Goal: Task Accomplishment & Management: Manage account settings

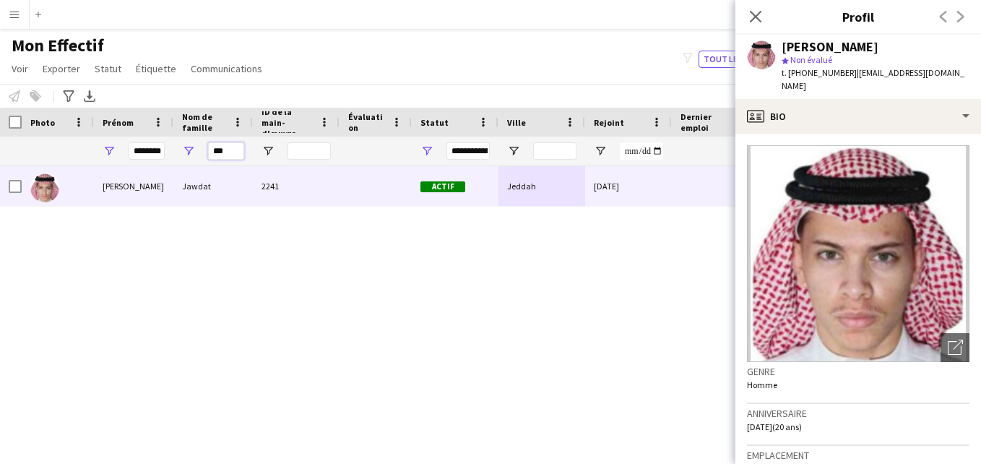
click at [229, 152] on input "***" at bounding box center [226, 150] width 36 height 17
type input "*"
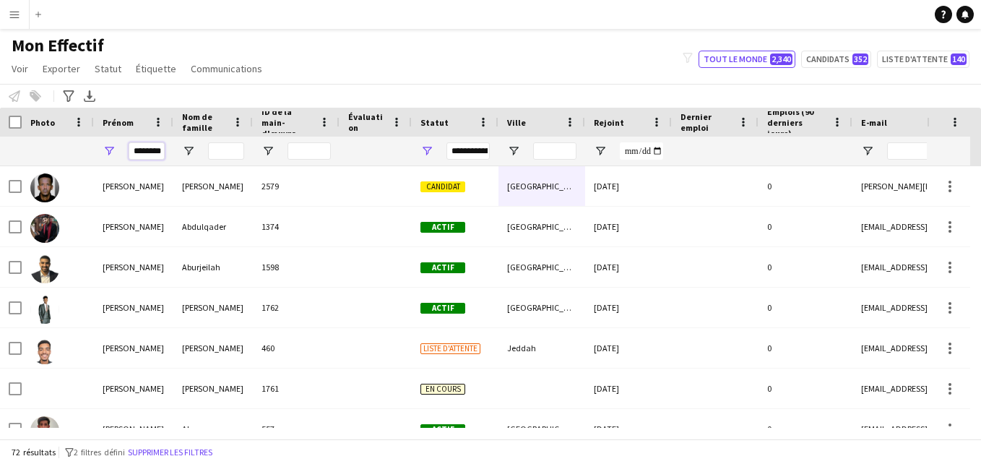
drag, startPoint x: 162, startPoint y: 152, endPoint x: 129, endPoint y: 152, distance: 33.2
click at [129, 152] on input "********" at bounding box center [147, 150] width 36 height 17
type input "*"
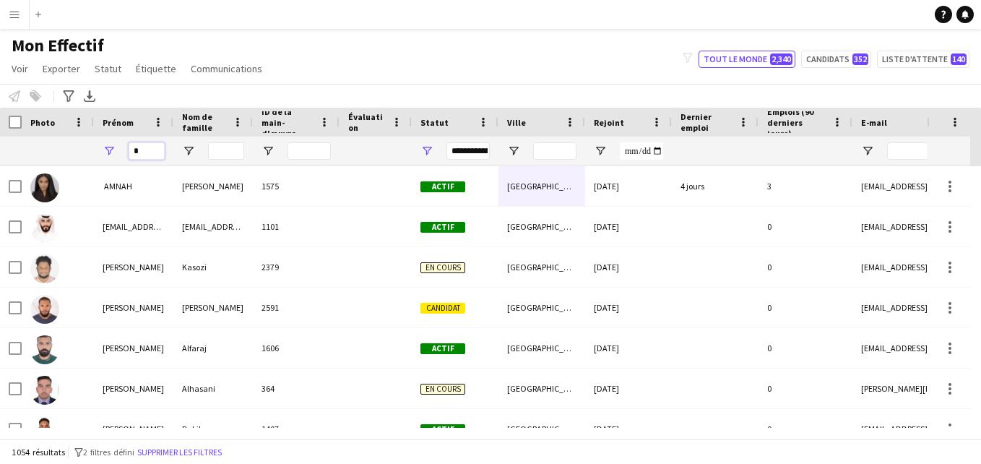
click at [142, 152] on input "*" at bounding box center [147, 150] width 36 height 17
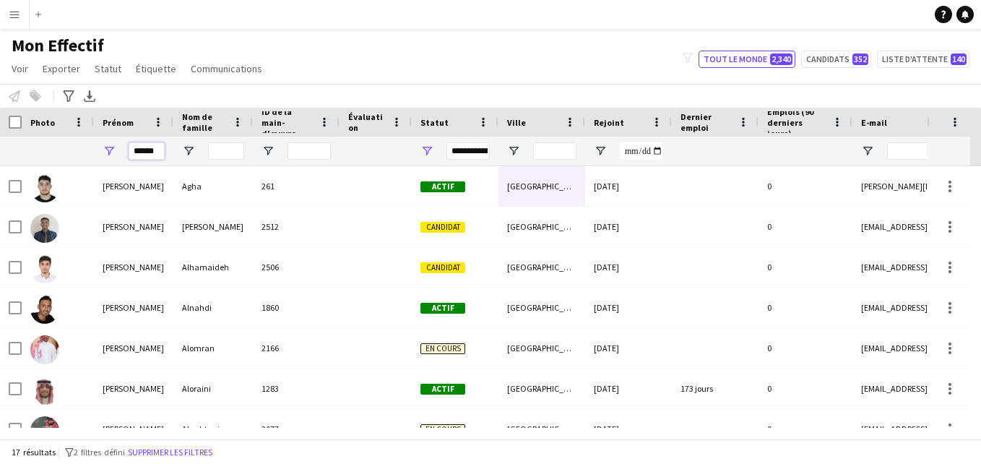
type input "******"
click at [220, 151] on input "Nom de famille Entrée de filtre" at bounding box center [226, 150] width 36 height 17
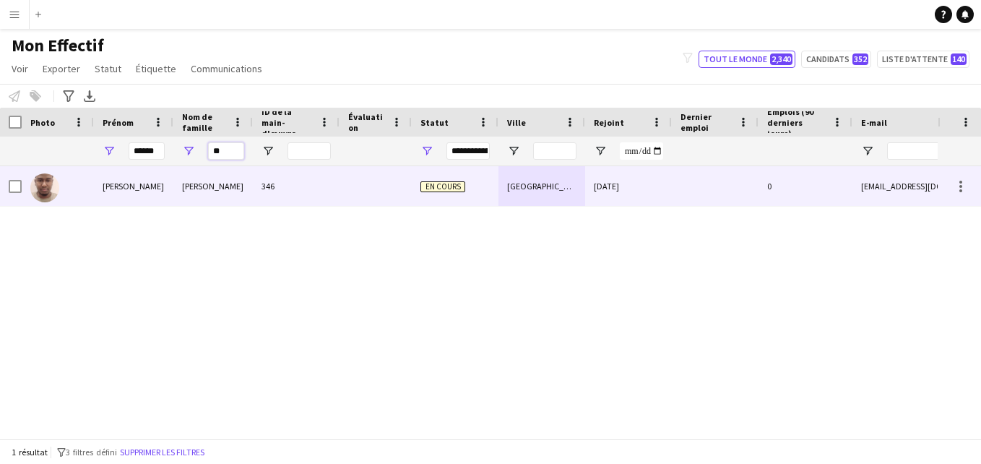
type input "*"
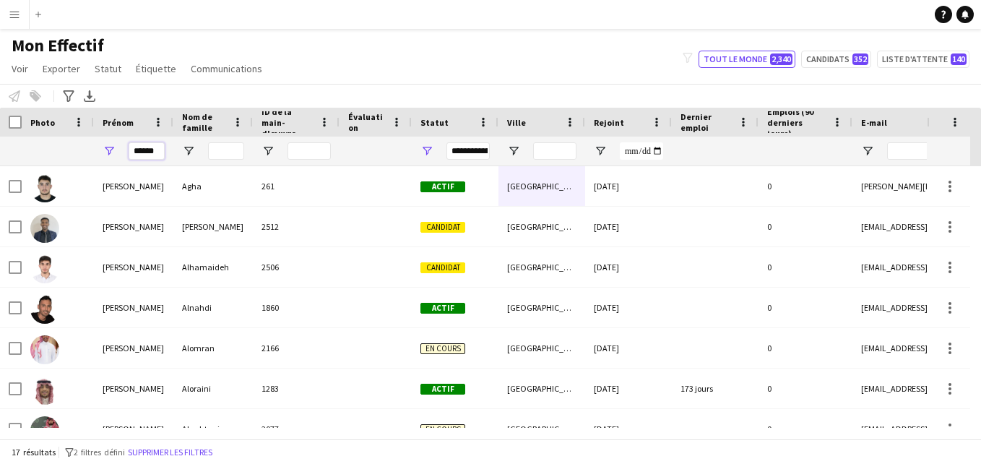
click at [158, 154] on input "******" at bounding box center [147, 150] width 36 height 17
type input "*"
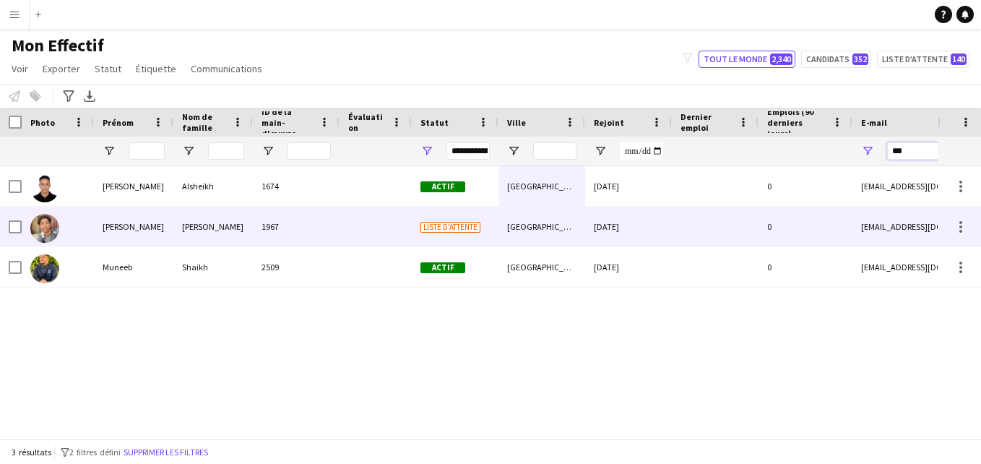
type input "***"
click at [640, 240] on div "[DATE]" at bounding box center [628, 227] width 87 height 40
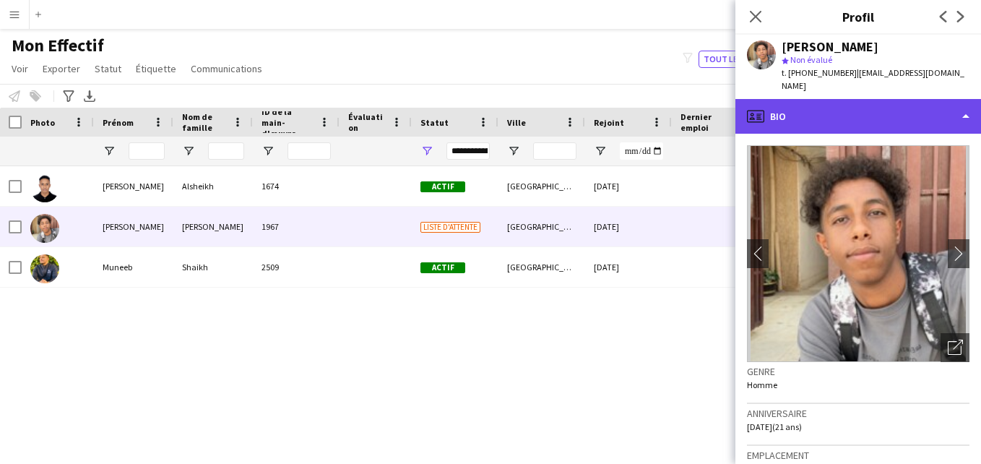
click at [943, 102] on div "profile Bio" at bounding box center [858, 116] width 246 height 35
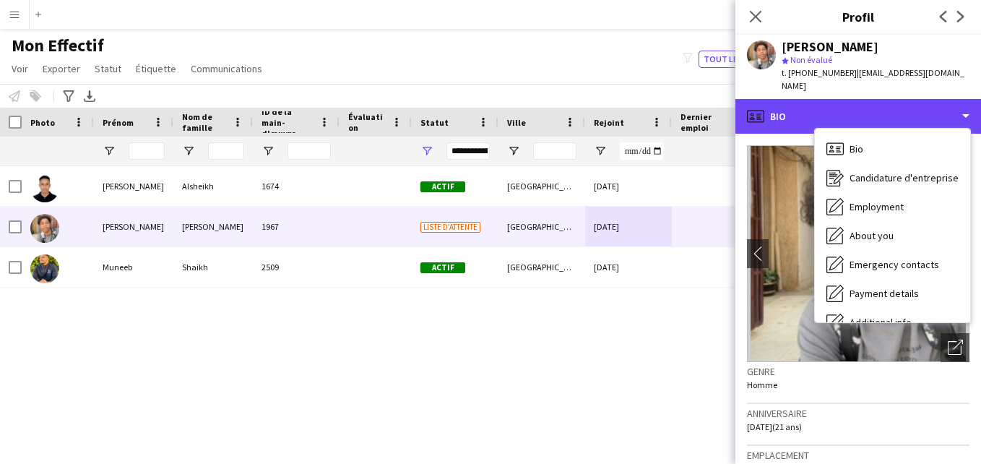
scroll to position [78, 0]
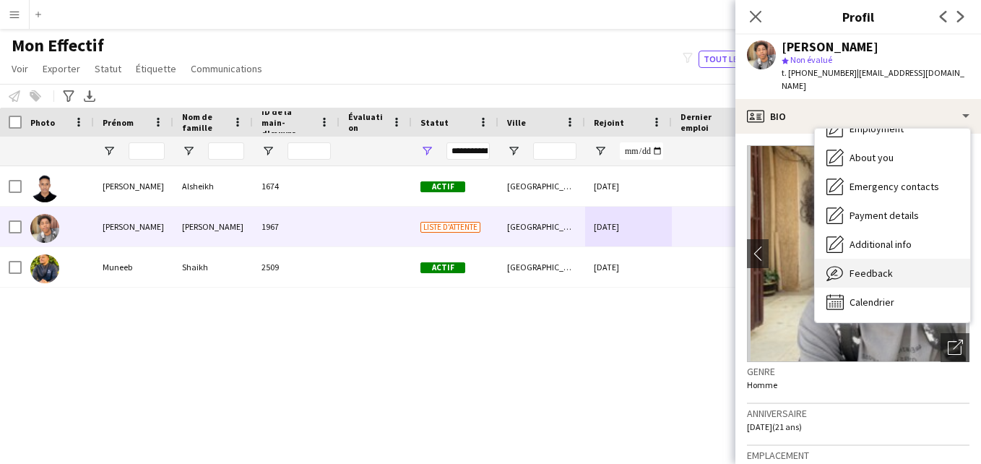
click at [934, 259] on div "Feedback Feedback" at bounding box center [892, 273] width 155 height 29
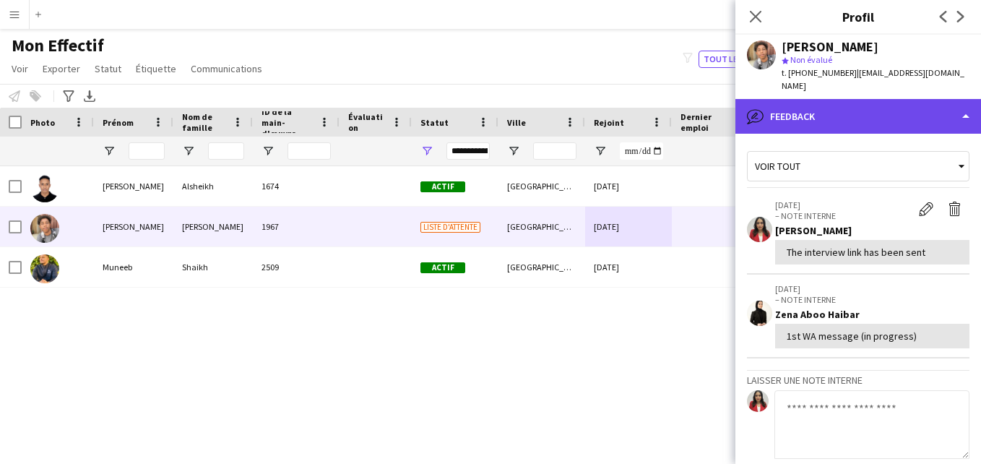
click at [945, 108] on div "bubble-pencil Feedback" at bounding box center [858, 116] width 246 height 35
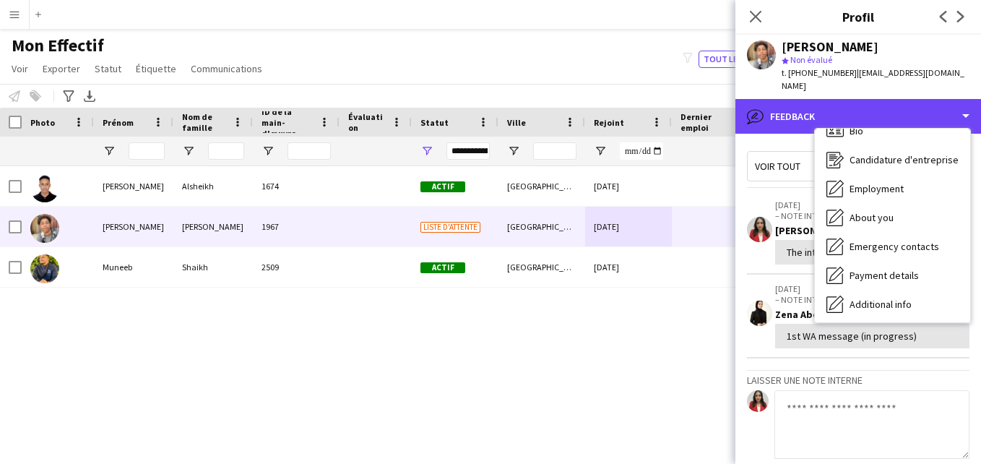
scroll to position [0, 0]
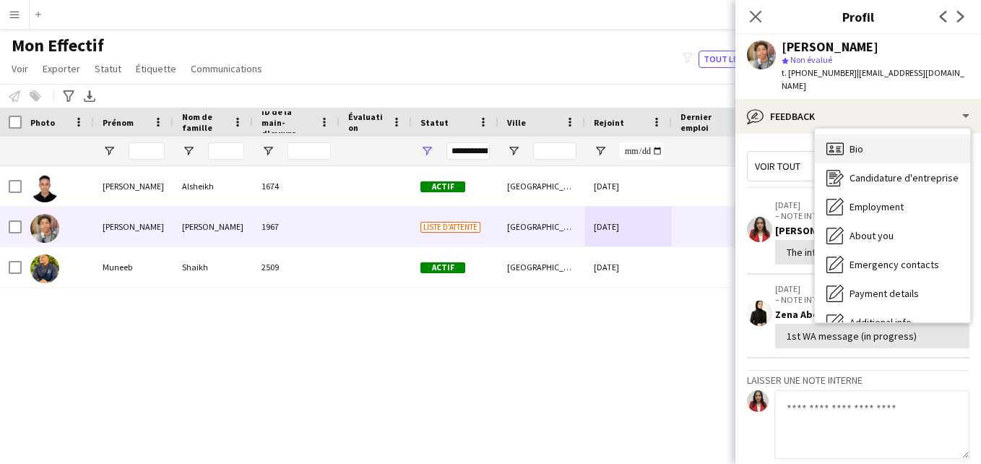
click at [936, 137] on div "Bio Bio" at bounding box center [892, 148] width 155 height 29
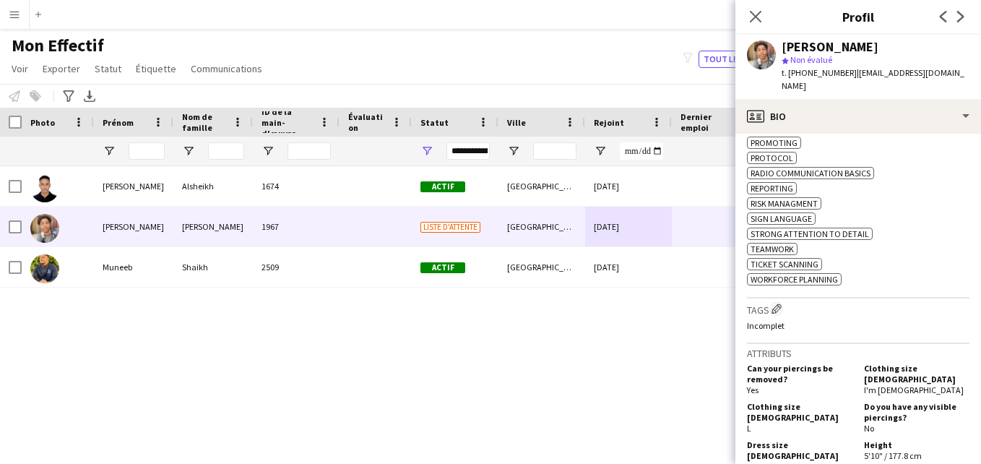
scroll to position [784, 0]
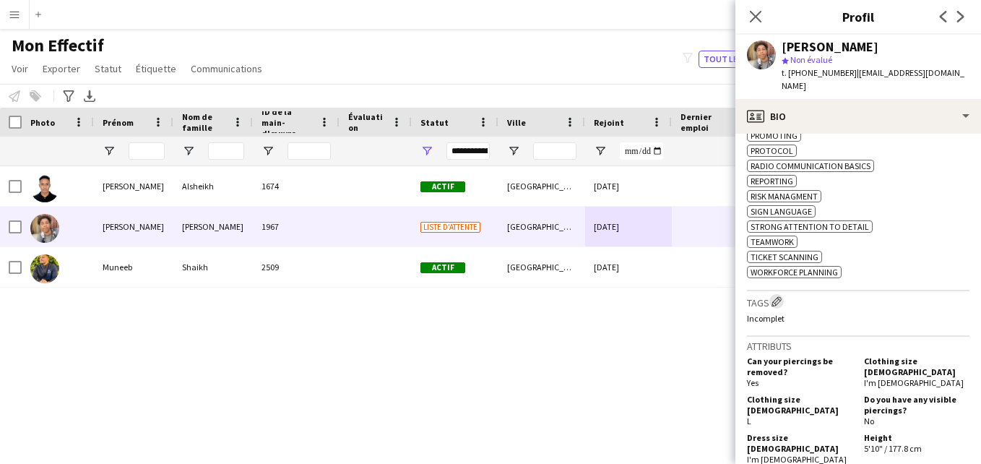
click at [774, 294] on button "Modifier les balises de l'entreprise d'équipage" at bounding box center [776, 301] width 14 height 14
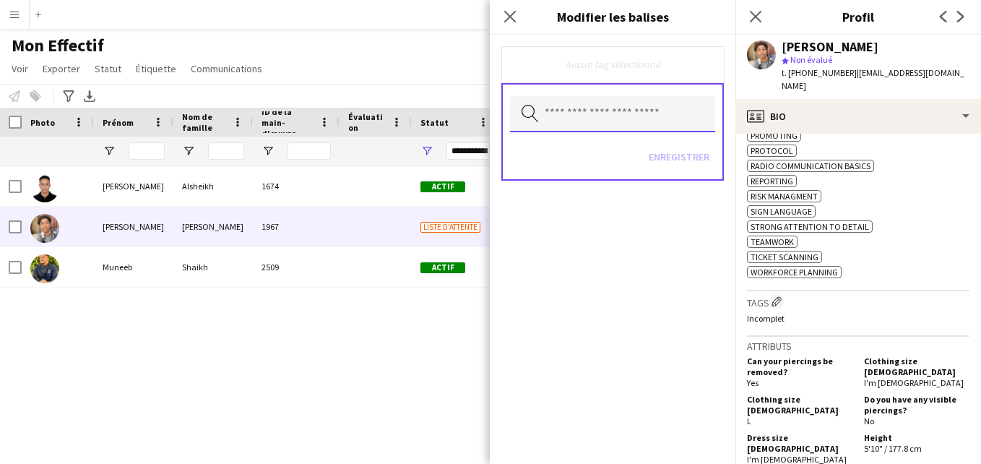
click at [690, 125] on input "text" at bounding box center [612, 114] width 205 height 36
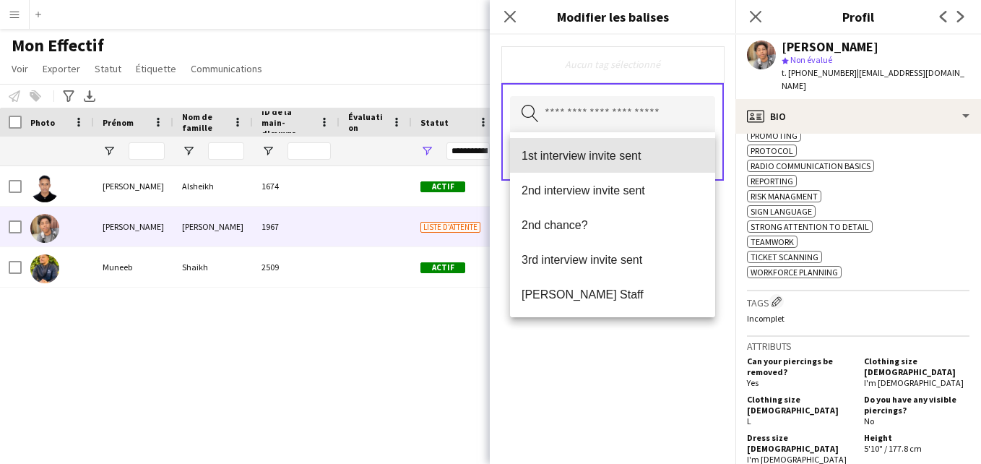
click at [671, 162] on mat-option "1st interview invite sent" at bounding box center [612, 155] width 205 height 35
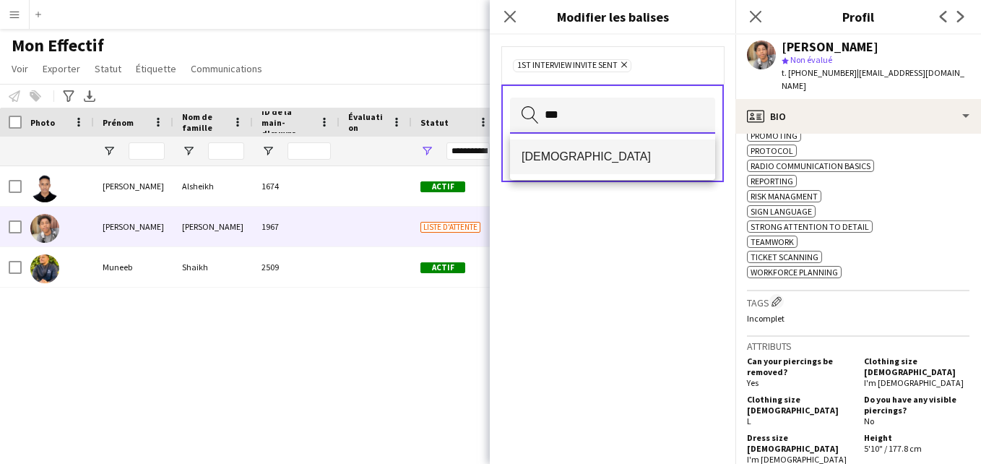
type input "***"
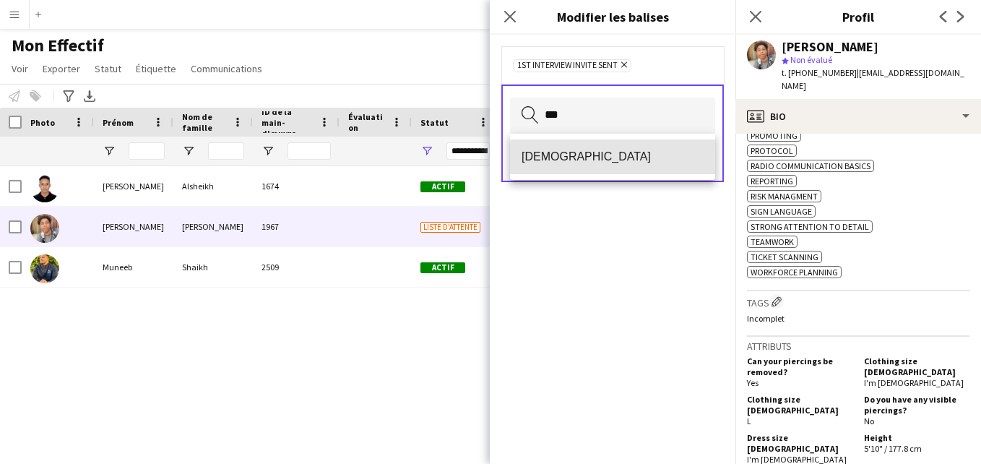
click at [675, 161] on span "[DEMOGRAPHIC_DATA]" at bounding box center [612, 156] width 182 height 14
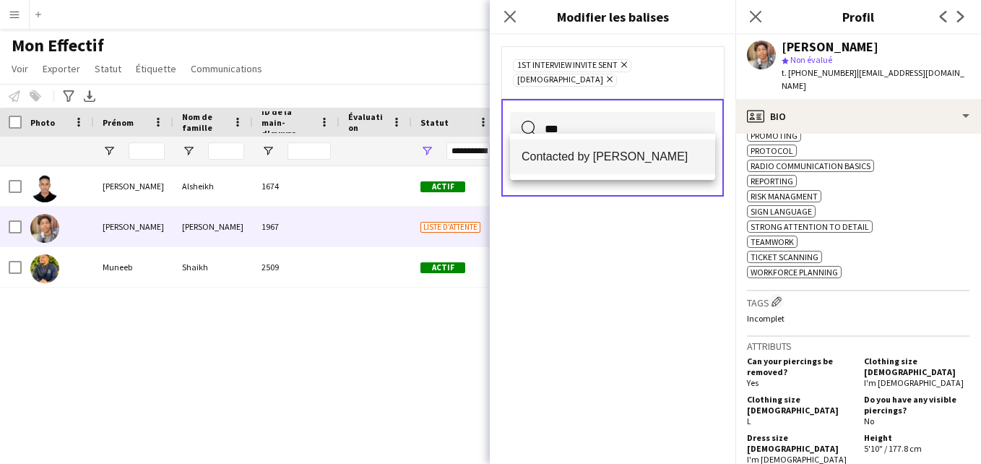
type input "***"
click at [679, 152] on span "Contacted by [PERSON_NAME]" at bounding box center [612, 156] width 182 height 14
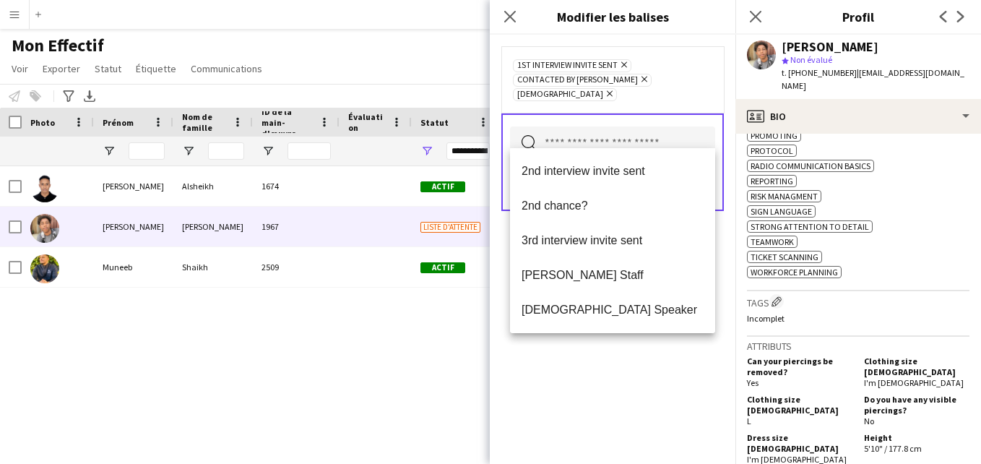
click at [703, 49] on div "1st interview invite sent [PERSON_NAME] Contacted by [PERSON_NAME] [DEMOGRAPHIC…" at bounding box center [612, 79] width 222 height 66
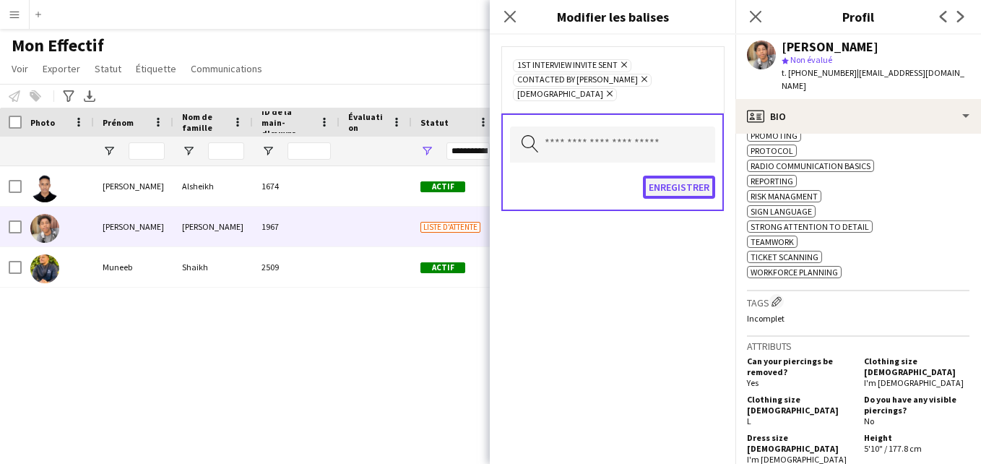
click at [672, 179] on button "Enregistrer" at bounding box center [679, 186] width 72 height 23
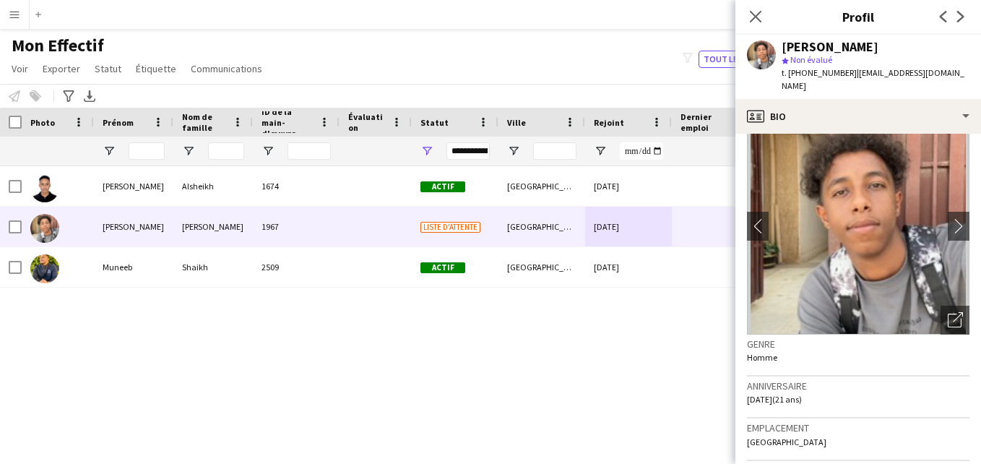
scroll to position [0, 0]
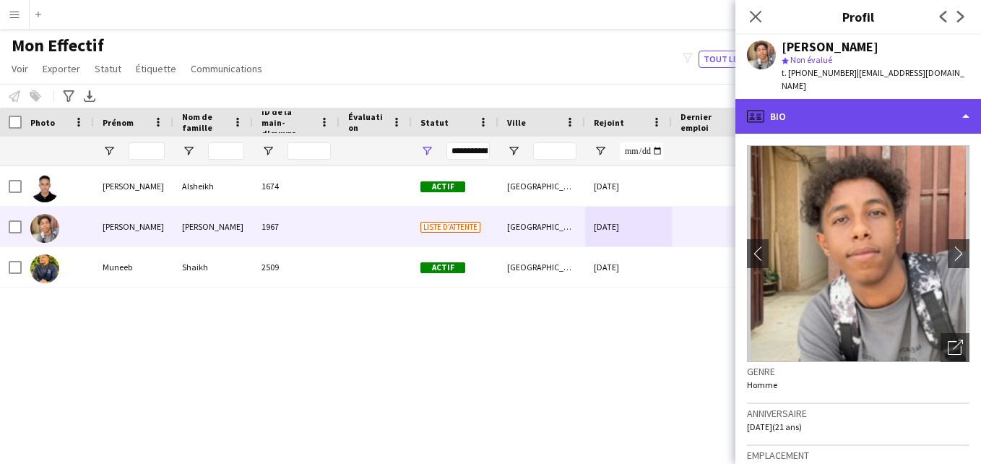
click at [947, 116] on div "profile Bio" at bounding box center [858, 116] width 246 height 35
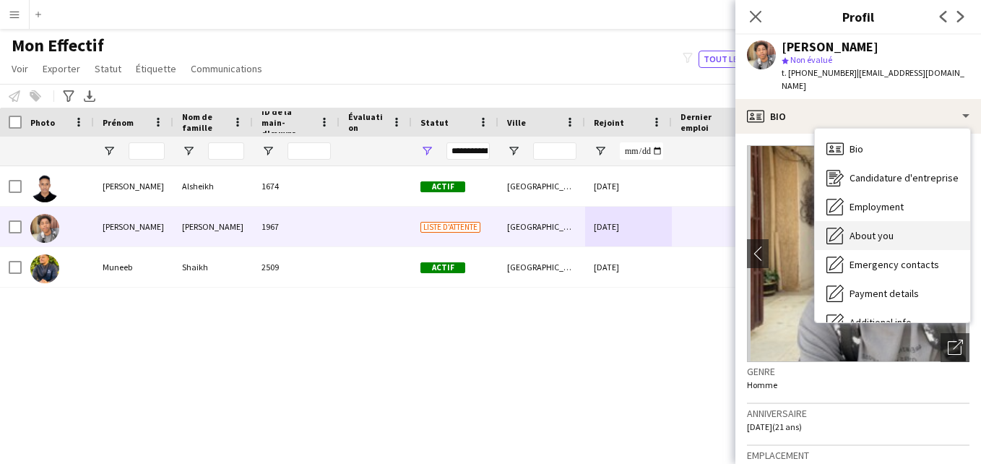
click at [913, 221] on div "About you About you" at bounding box center [892, 235] width 155 height 29
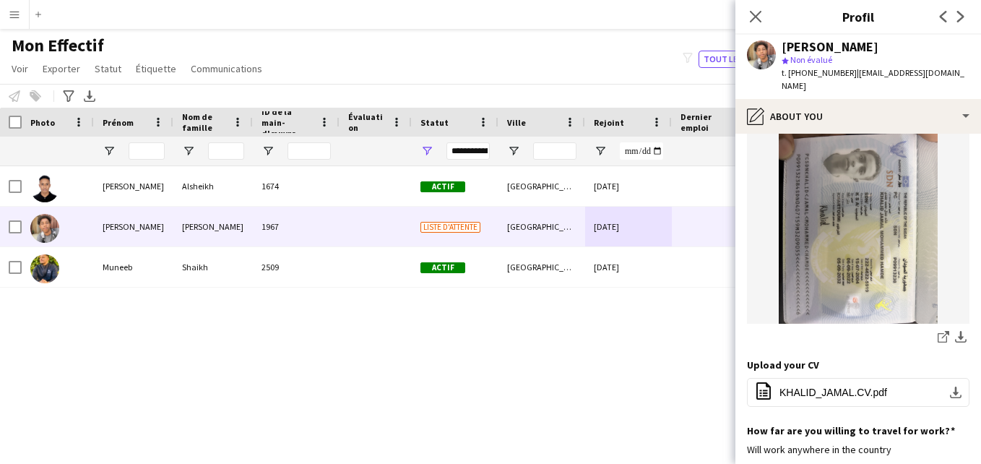
scroll to position [492, 0]
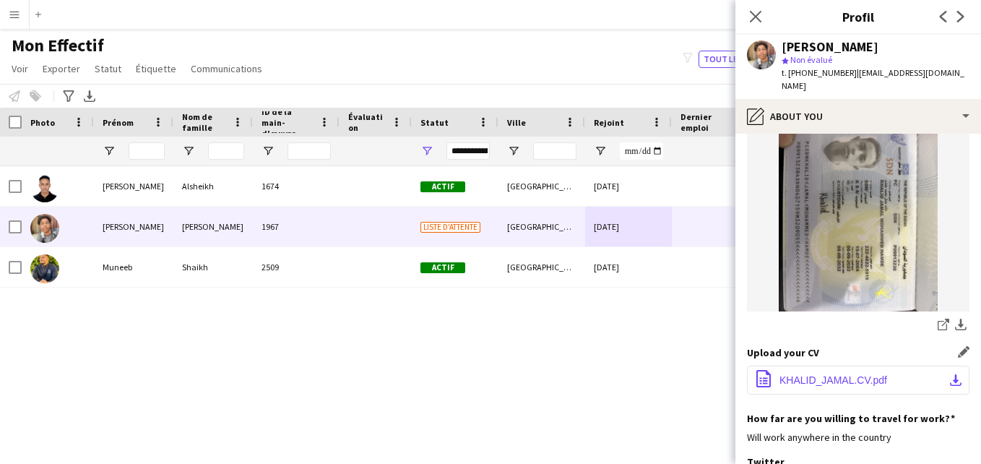
click at [830, 374] on span "KHALID_JAMAL.CV.pdf" at bounding box center [833, 380] width 108 height 12
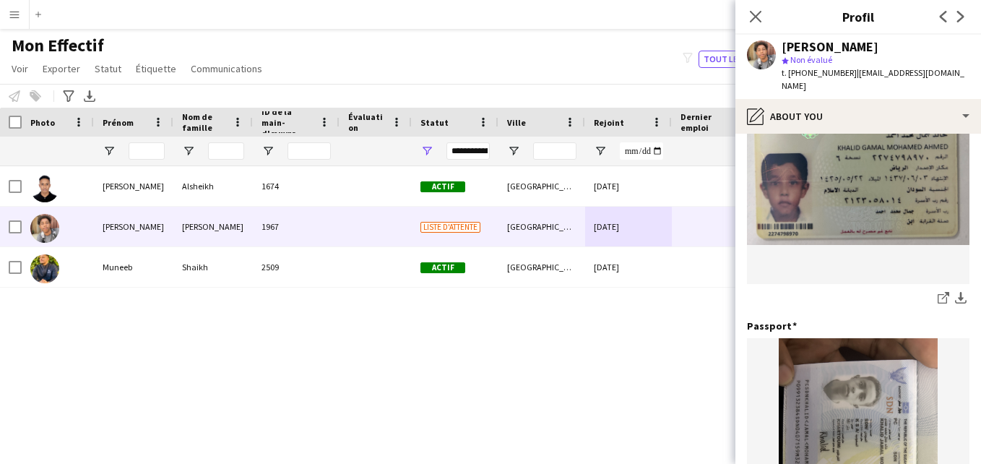
scroll to position [0, 0]
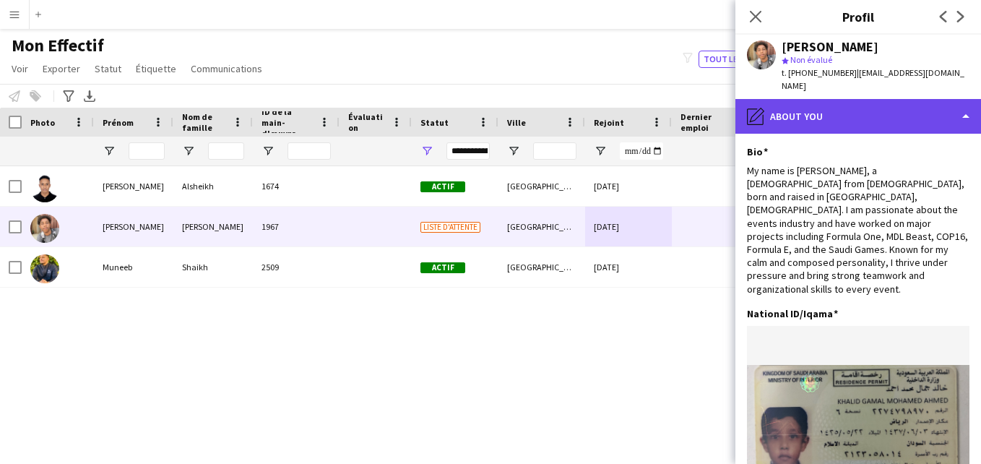
click at [957, 103] on div "pencil4 About you" at bounding box center [858, 116] width 246 height 35
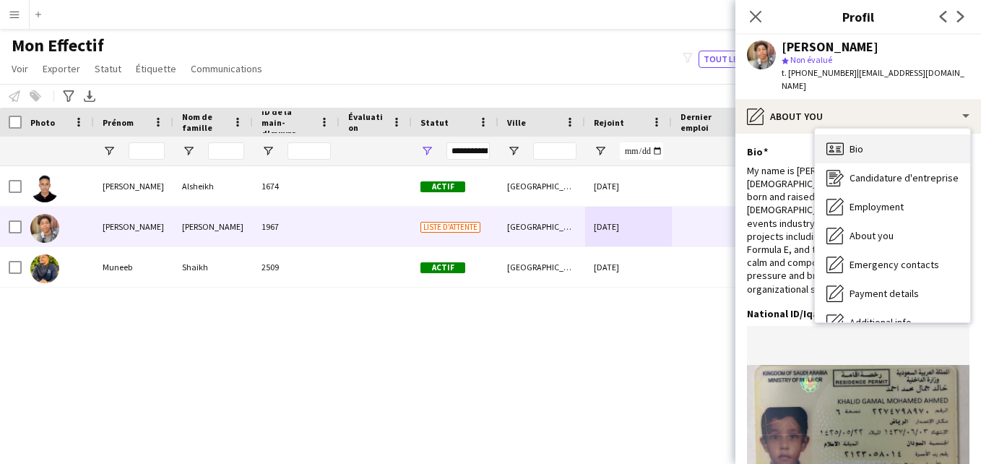
click at [943, 134] on div "Bio Bio" at bounding box center [892, 148] width 155 height 29
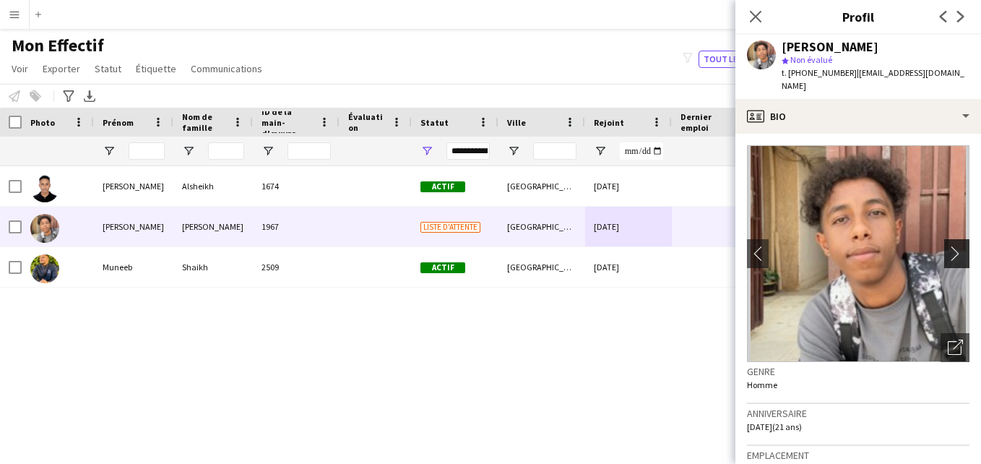
click at [945, 253] on button "chevron-right" at bounding box center [958, 253] width 29 height 29
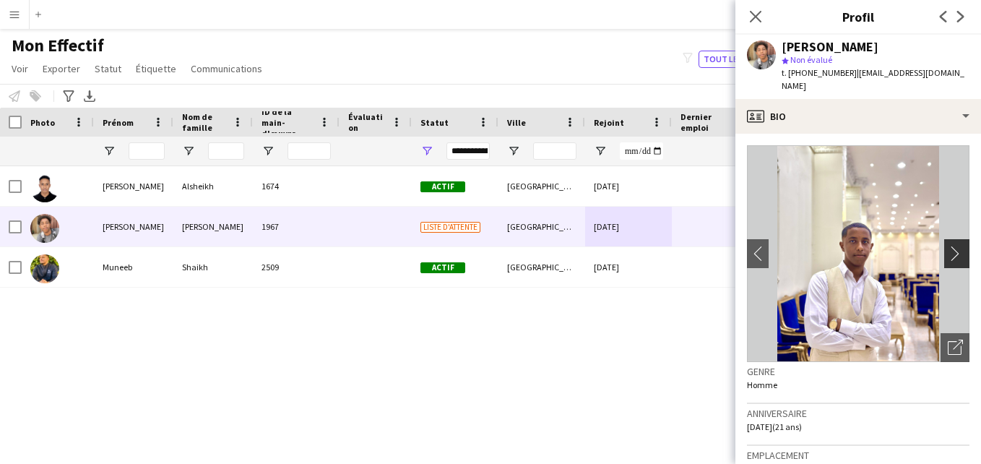
click at [947, 246] on app-icon "chevron-right" at bounding box center [958, 253] width 22 height 15
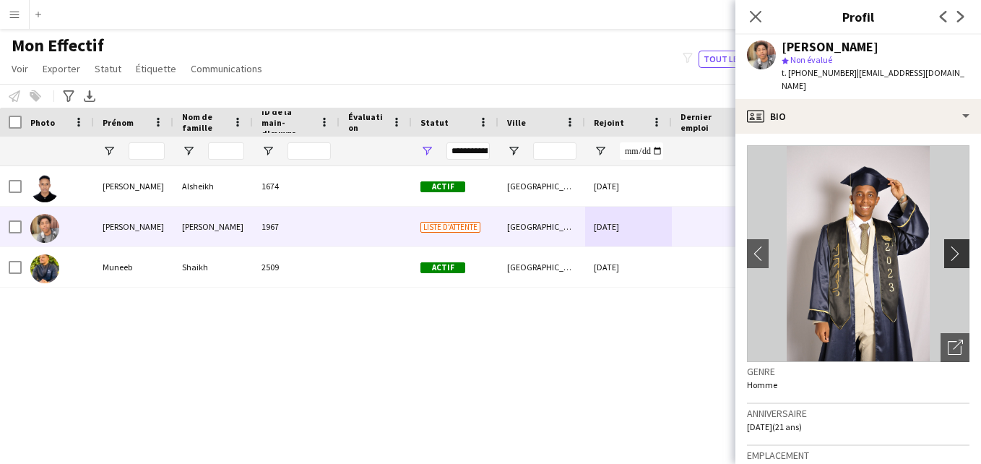
click at [950, 246] on app-icon "chevron-right" at bounding box center [958, 253] width 22 height 15
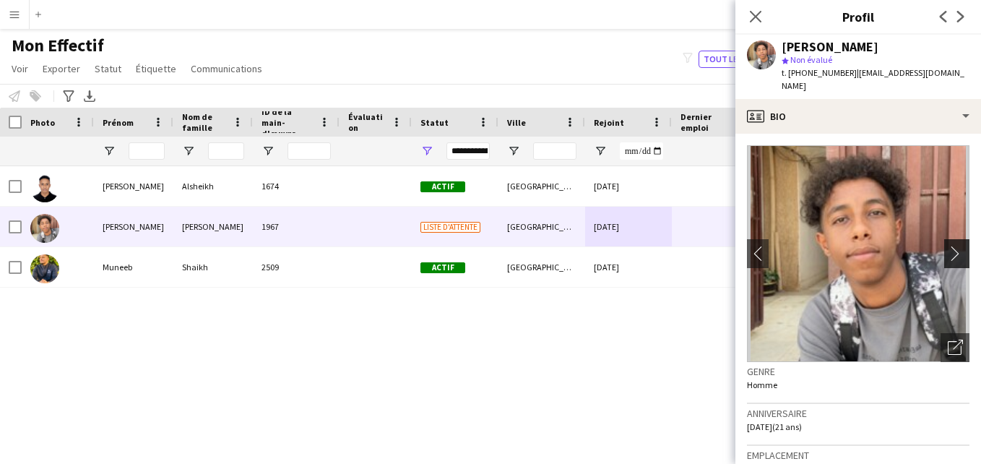
click at [950, 246] on app-icon "chevron-right" at bounding box center [958, 253] width 22 height 15
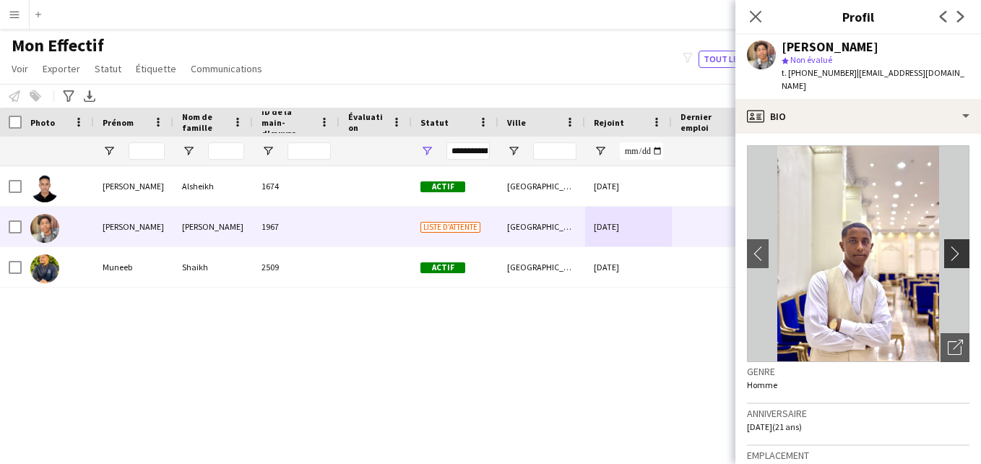
click at [950, 246] on app-icon "chevron-right" at bounding box center [958, 253] width 22 height 15
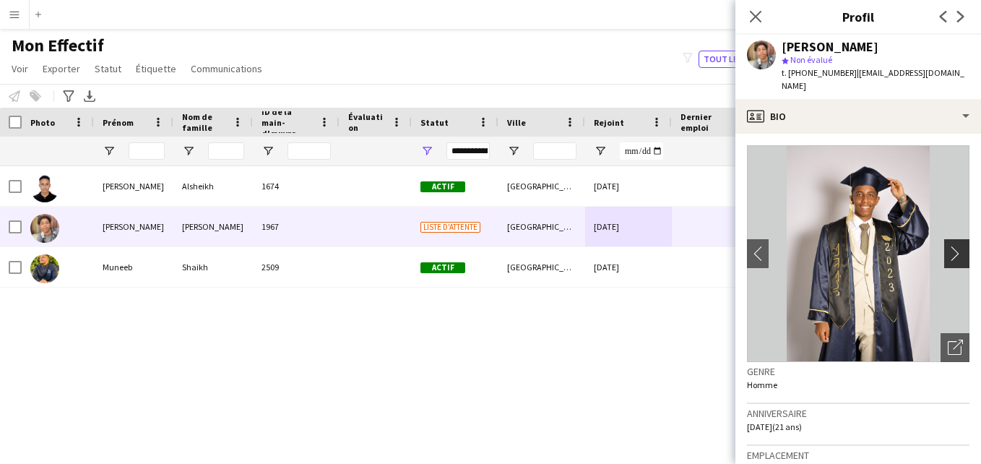
click at [950, 246] on app-icon "chevron-right" at bounding box center [958, 253] width 22 height 15
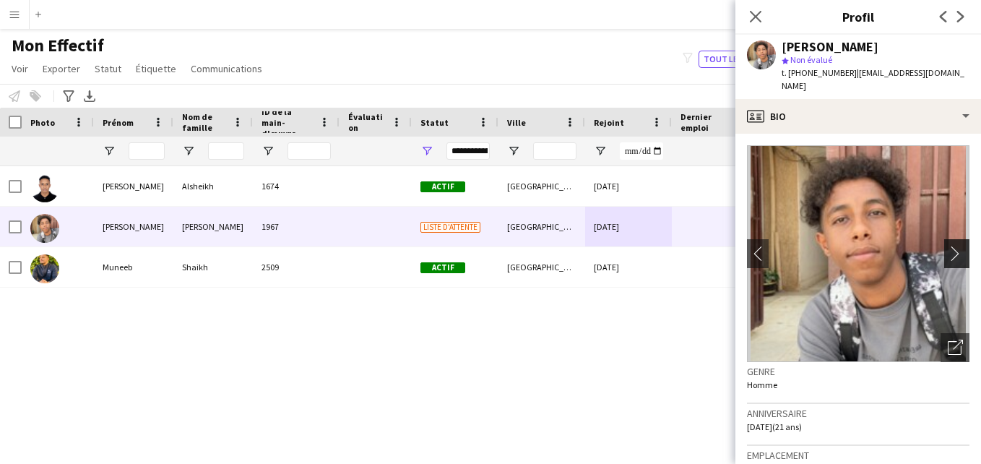
click at [950, 246] on app-icon "chevron-right" at bounding box center [958, 253] width 22 height 15
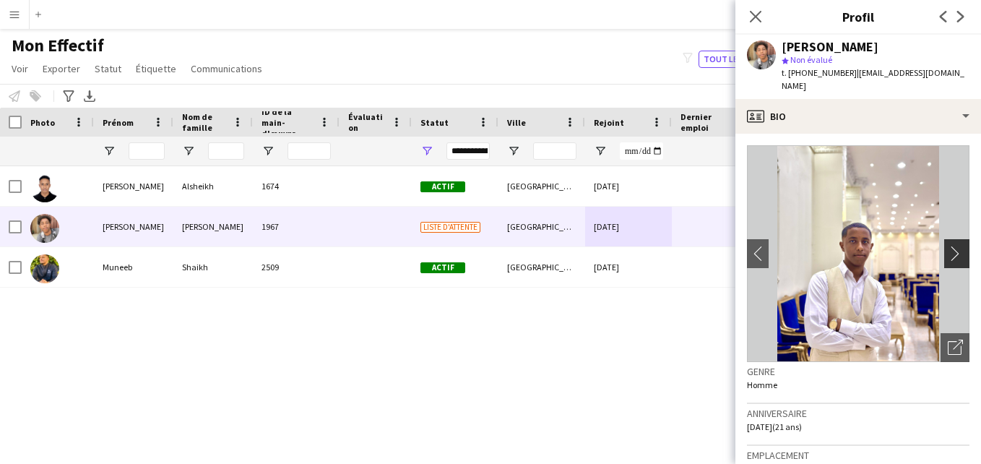
click at [950, 246] on app-icon "chevron-right" at bounding box center [958, 253] width 22 height 15
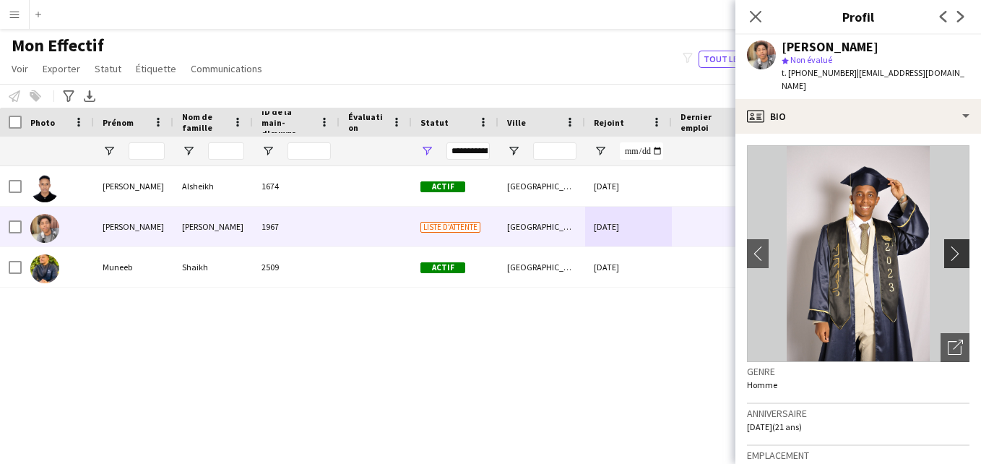
click at [950, 246] on app-icon "chevron-right" at bounding box center [958, 253] width 22 height 15
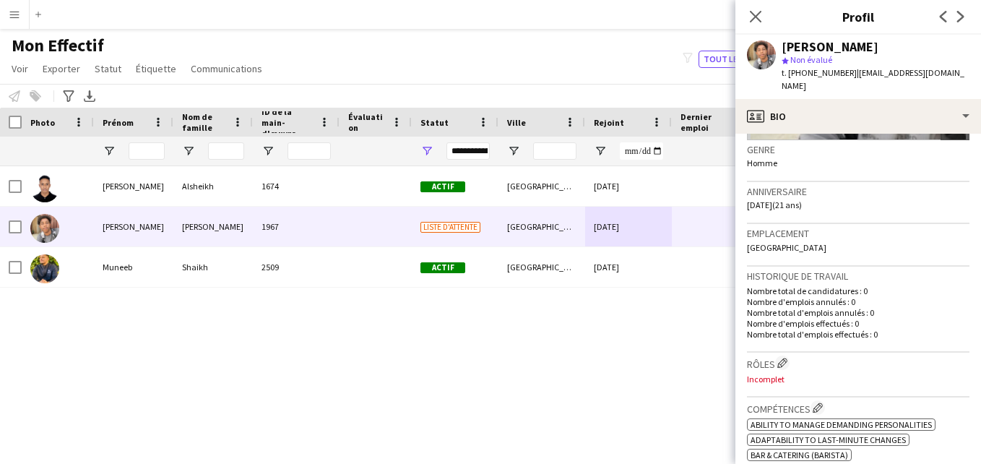
scroll to position [319, 0]
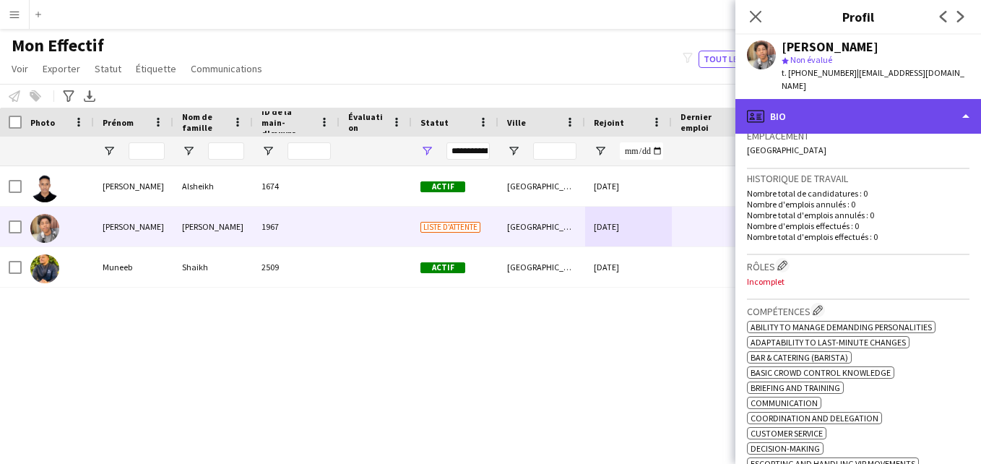
click at [945, 99] on div "profile Bio" at bounding box center [858, 116] width 246 height 35
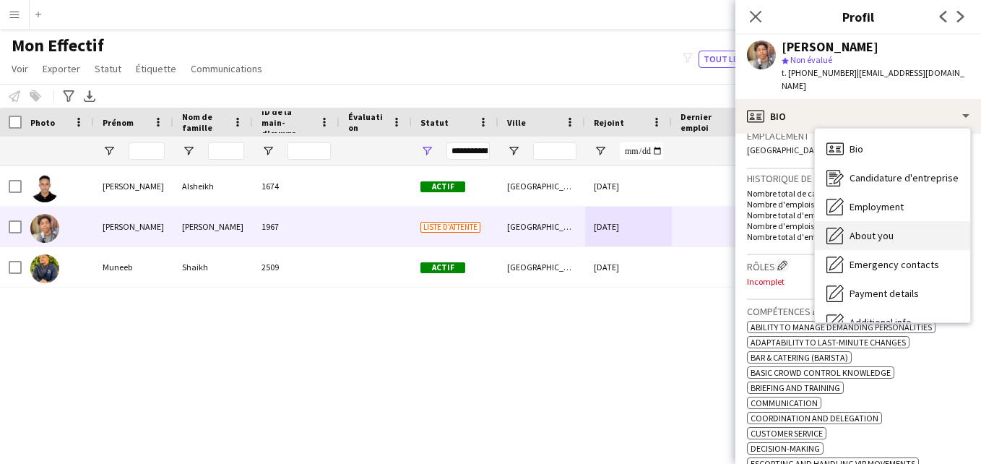
click at [900, 221] on div "About you About you" at bounding box center [892, 235] width 155 height 29
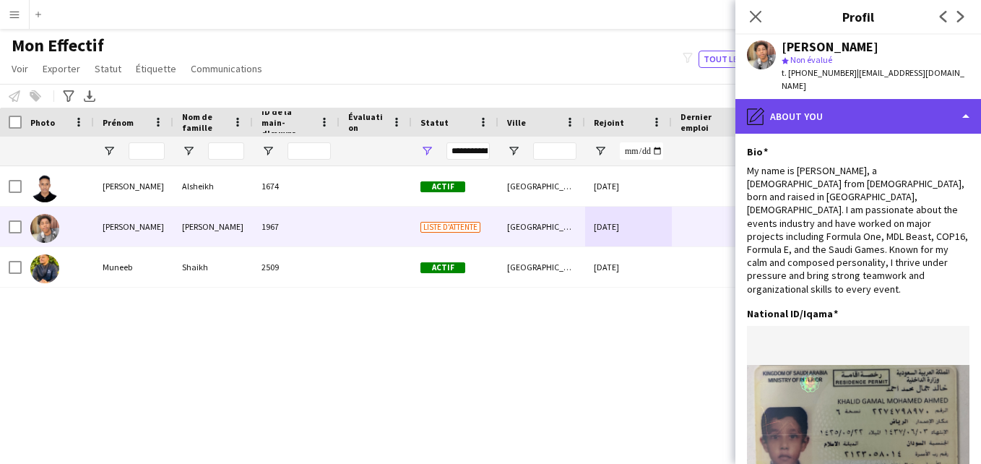
click at [955, 99] on div "pencil4 About you" at bounding box center [858, 116] width 246 height 35
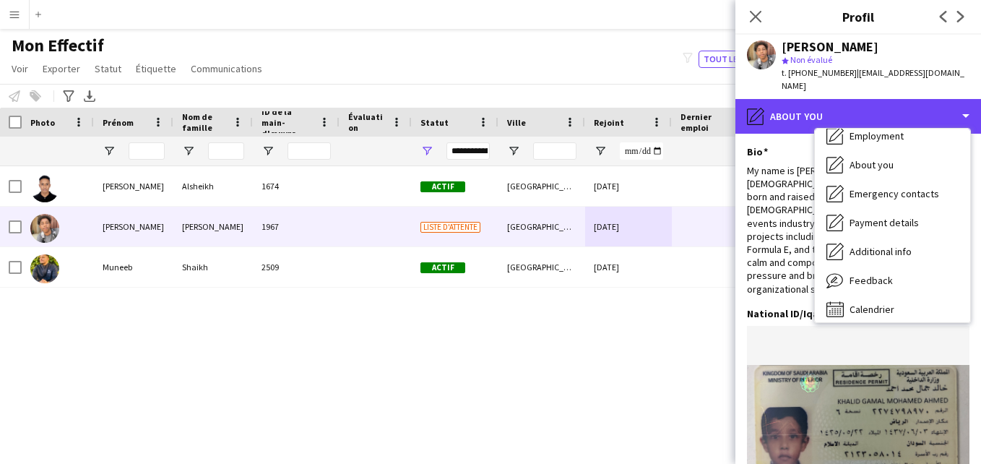
scroll to position [0, 0]
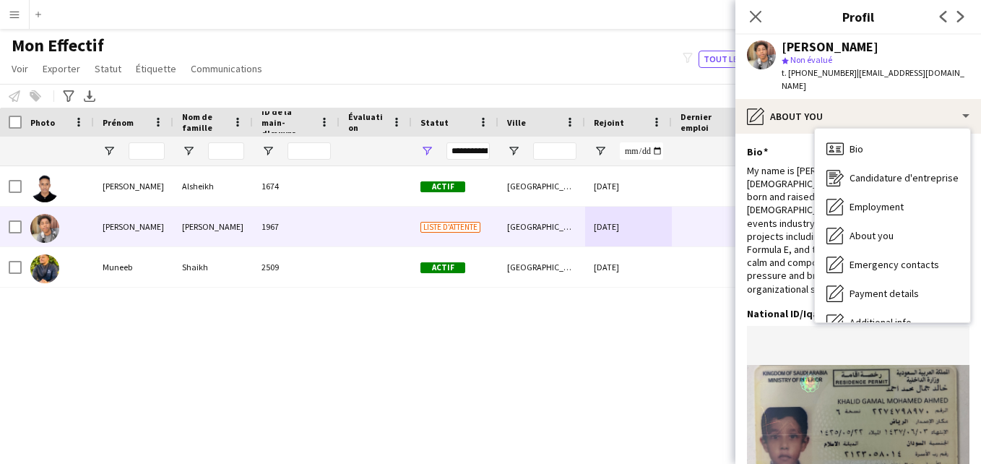
click at [955, 81] on app-profile-header "[PERSON_NAME] Non évalué t. [PHONE_NUMBER] | [EMAIL_ADDRESS][DOMAIN_NAME]" at bounding box center [858, 67] width 246 height 64
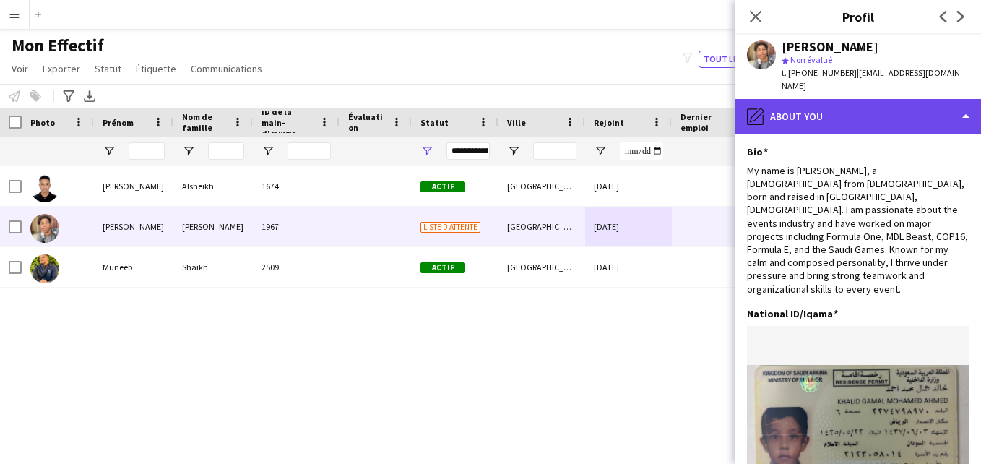
click at [943, 101] on div "pencil4 About you" at bounding box center [858, 116] width 246 height 35
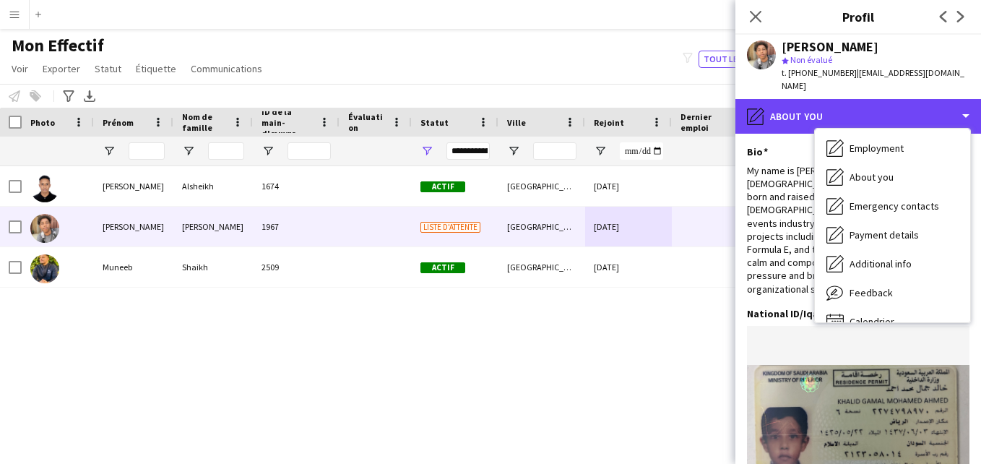
scroll to position [62, 0]
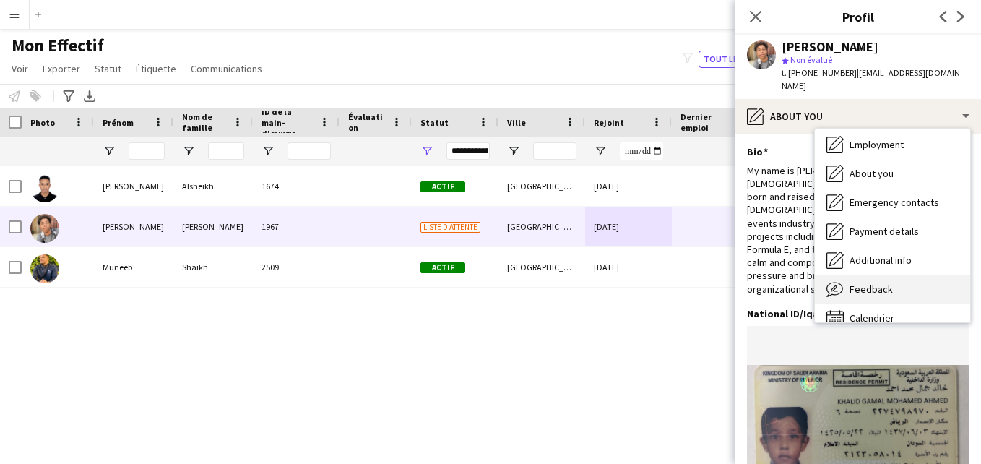
click at [929, 274] on div "Feedback Feedback" at bounding box center [892, 288] width 155 height 29
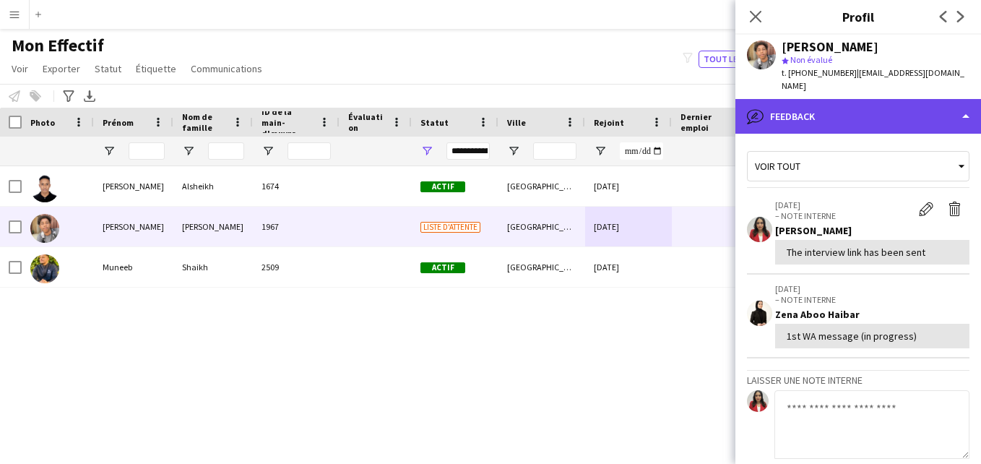
click at [937, 99] on div "bubble-pencil Feedback" at bounding box center [858, 116] width 246 height 35
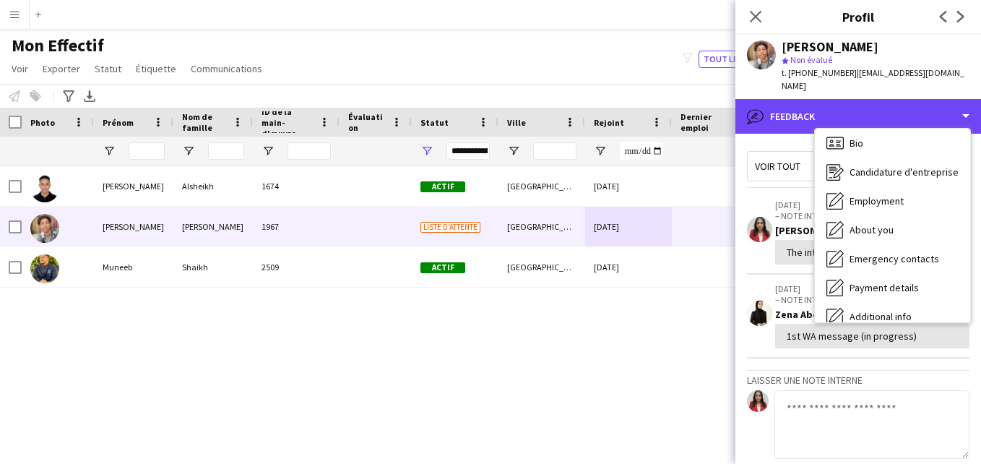
scroll to position [0, 0]
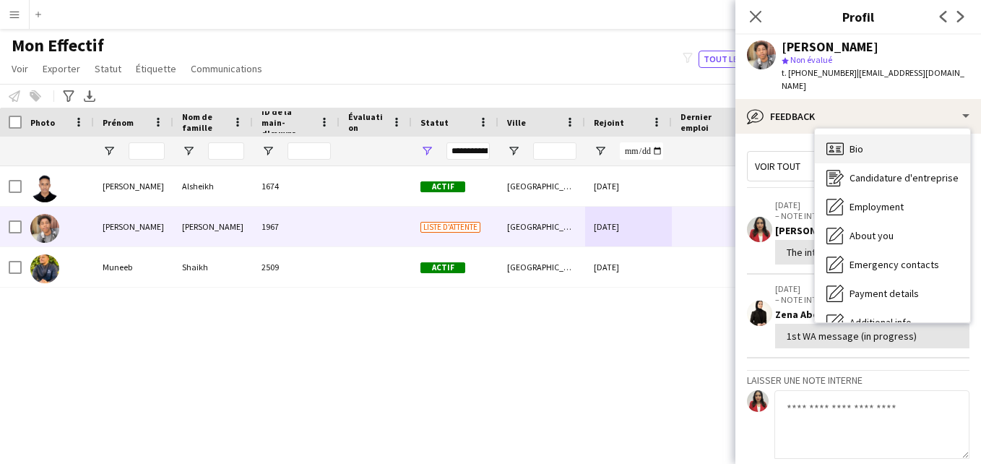
click at [932, 136] on div "Bio Bio" at bounding box center [892, 148] width 155 height 29
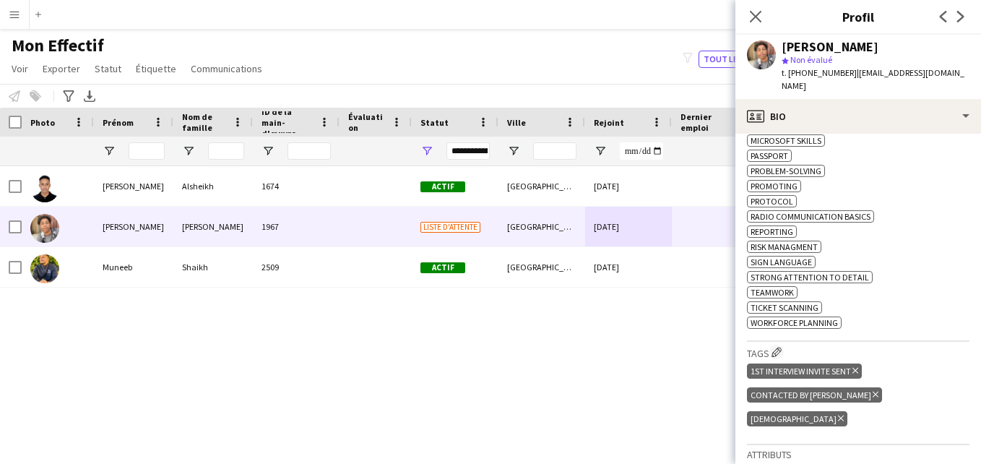
scroll to position [737, 0]
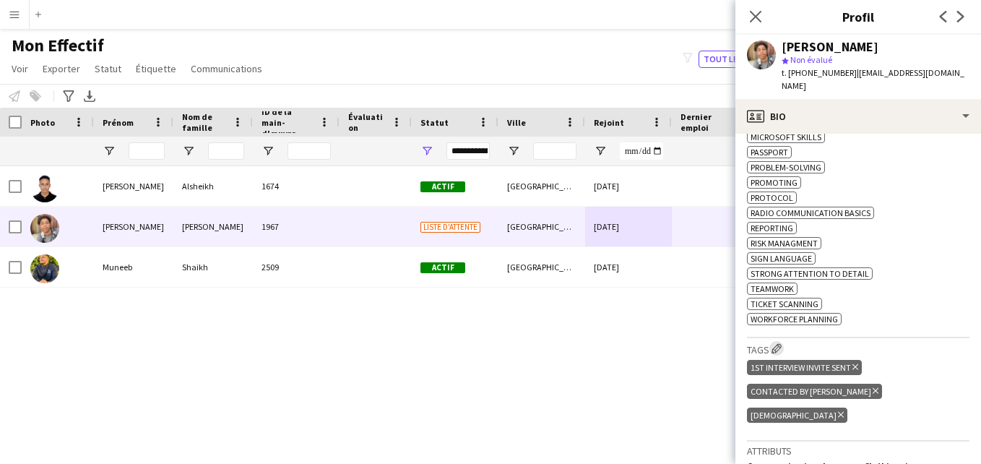
click at [780, 343] on app-icon "Modifier les balises de l'entreprise d'équipage" at bounding box center [776, 348] width 10 height 10
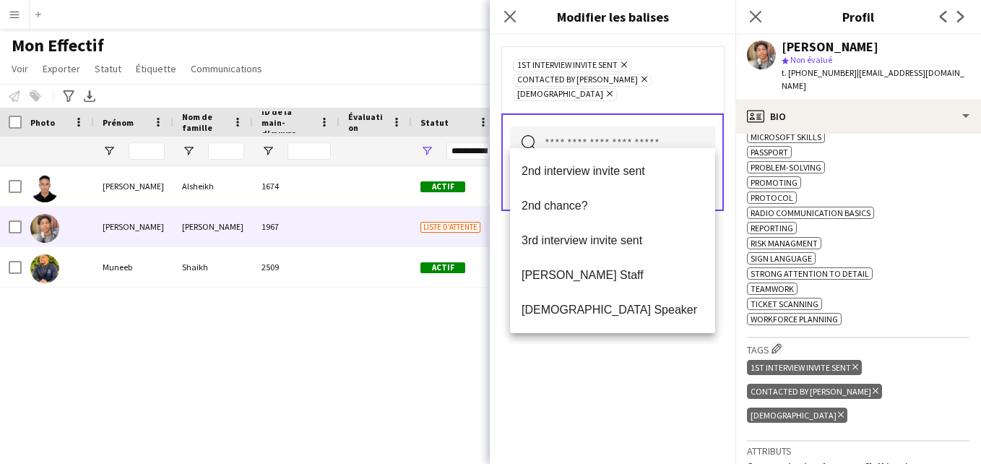
click at [648, 134] on input "text" at bounding box center [612, 144] width 205 height 36
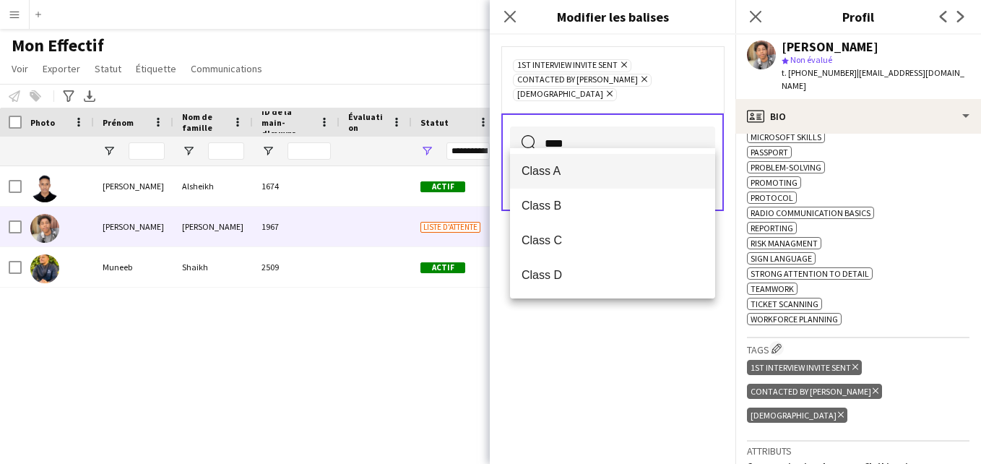
type input "****"
click at [634, 169] on span "Class A" at bounding box center [612, 171] width 182 height 14
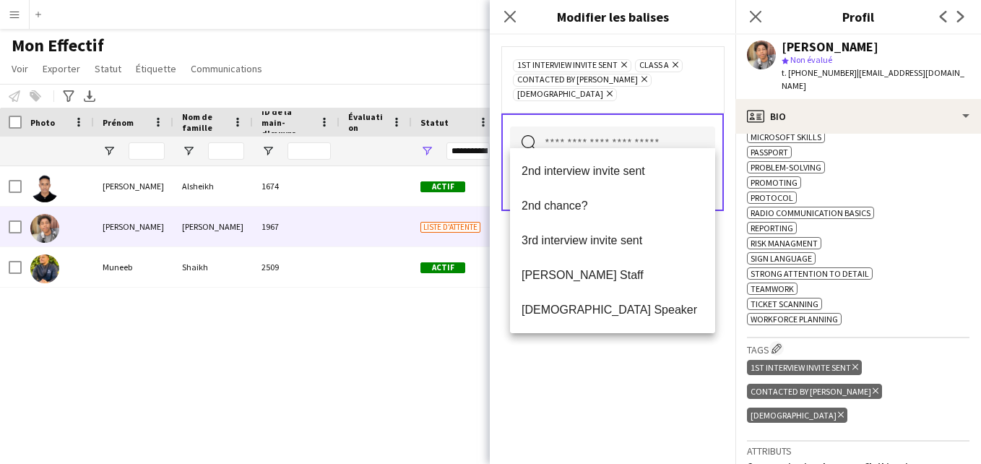
click at [690, 91] on div "1st interview invite sent [PERSON_NAME] Class A Supprimer Contacted by [PERSON_…" at bounding box center [612, 79] width 222 height 66
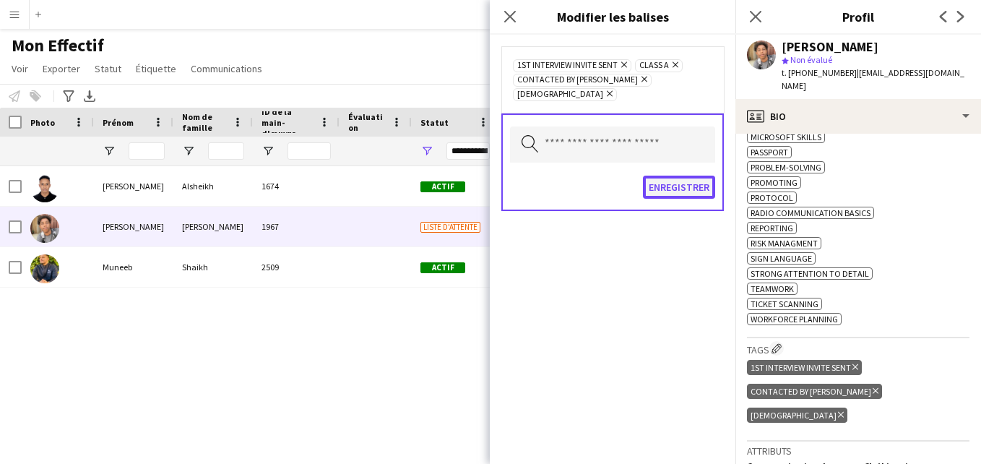
click at [674, 178] on button "Enregistrer" at bounding box center [679, 186] width 72 height 23
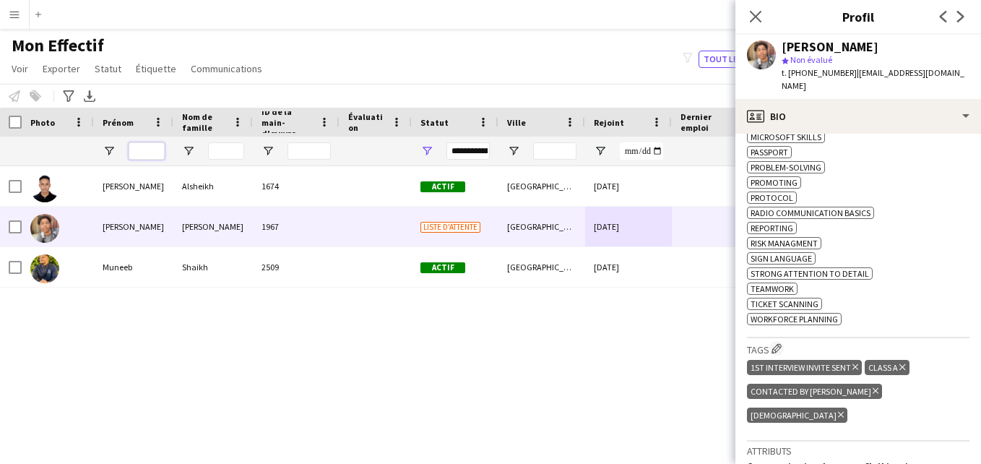
click at [147, 153] on input "Prénom Entrée de filtre" at bounding box center [147, 150] width 36 height 17
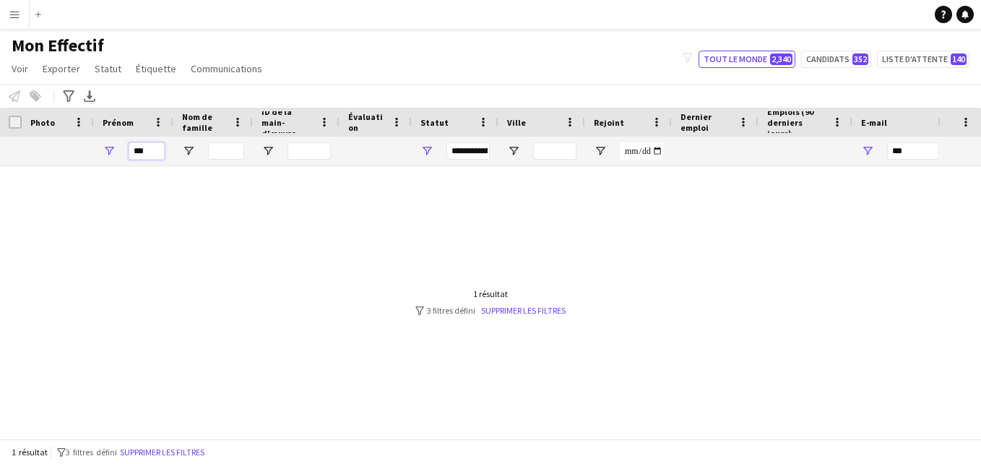
type input "***"
type input "*"
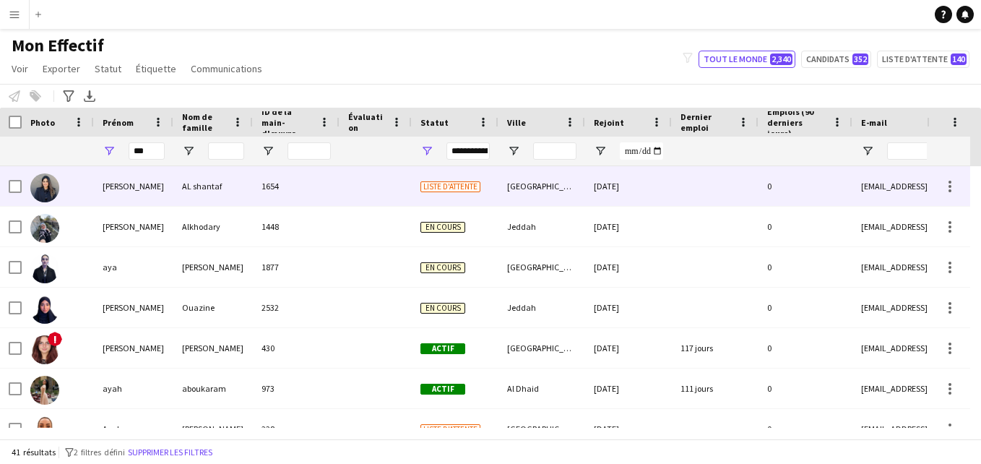
click at [352, 191] on div at bounding box center [375, 186] width 72 height 40
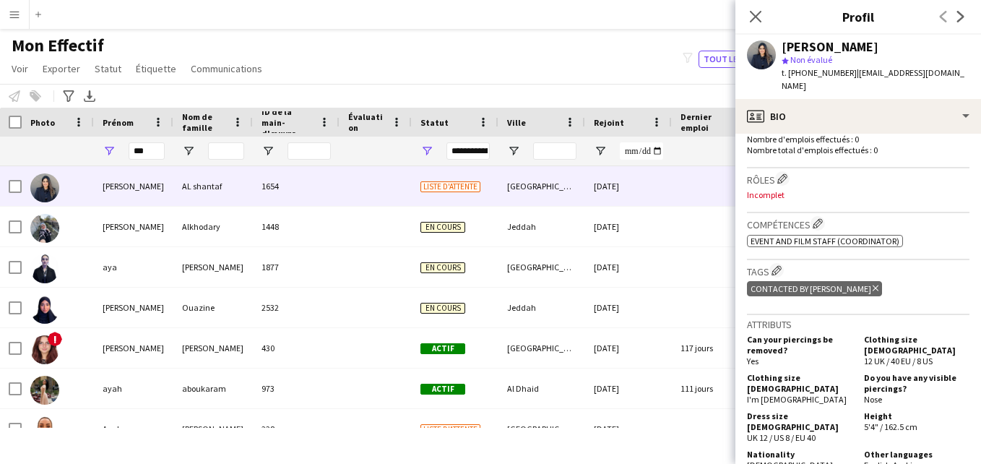
scroll to position [435, 0]
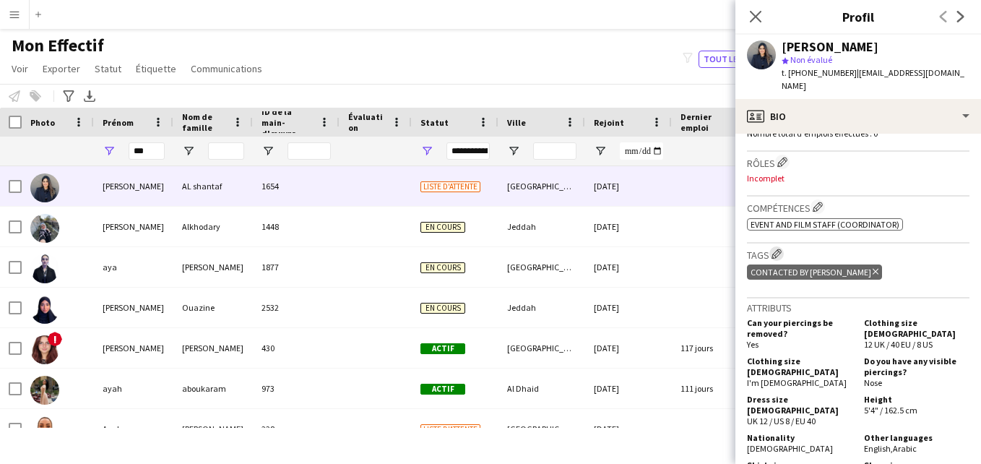
click at [776, 248] on app-icon "Modifier les balises de l'entreprise d'équipage" at bounding box center [776, 253] width 10 height 10
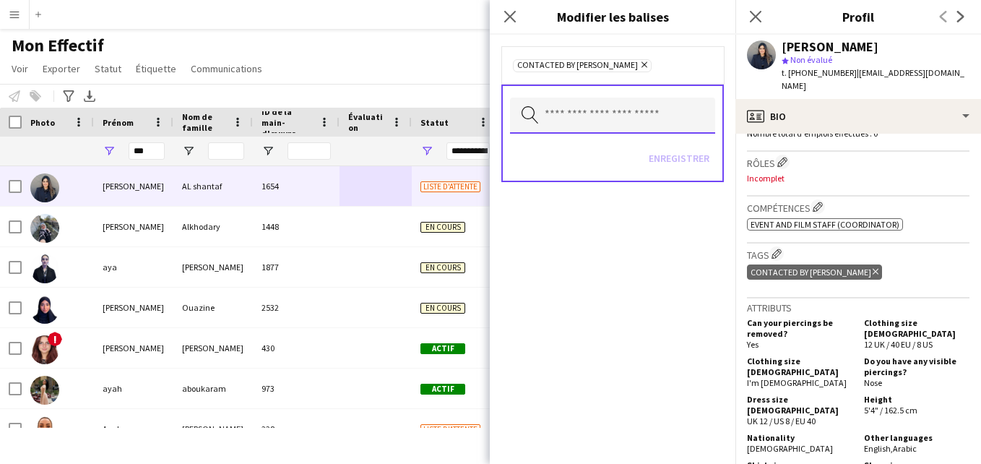
click at [592, 123] on input "text" at bounding box center [612, 115] width 205 height 36
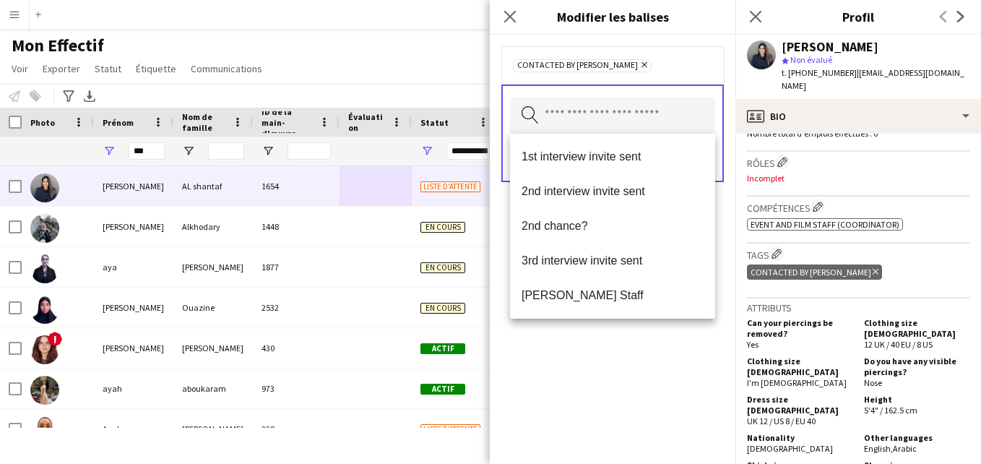
click at [635, 170] on mat-option "1st interview invite sent" at bounding box center [612, 156] width 205 height 35
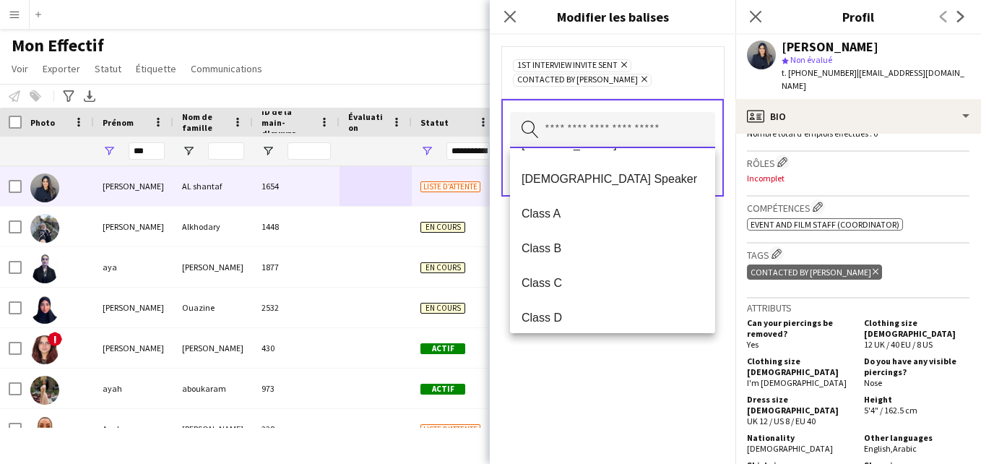
scroll to position [0, 0]
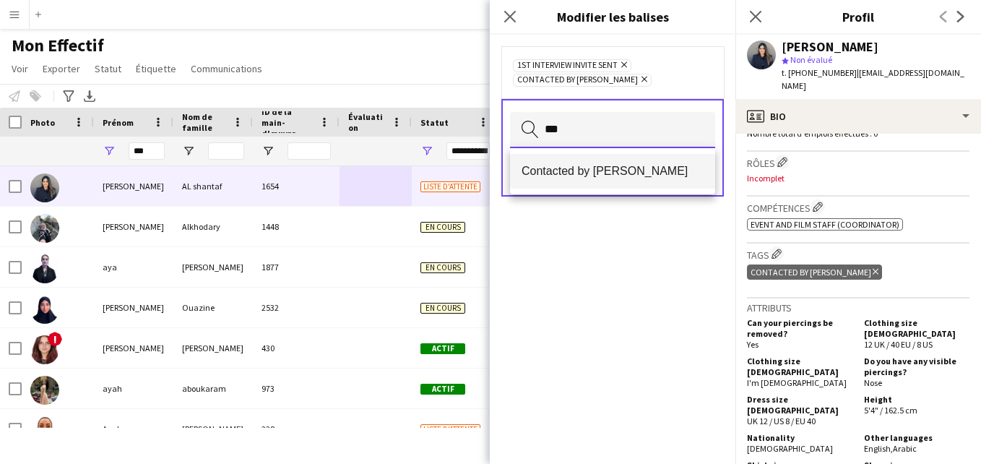
type input "***"
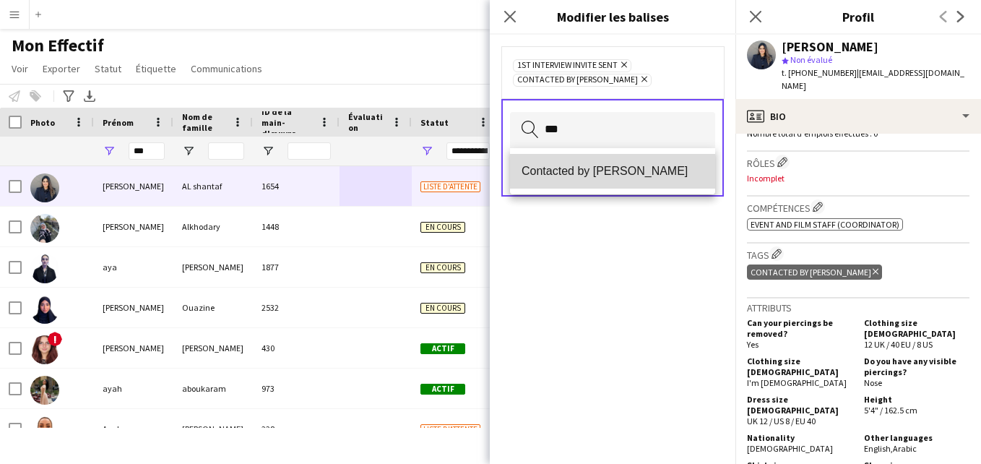
click at [651, 164] on span "Contacted by [PERSON_NAME]" at bounding box center [612, 171] width 182 height 14
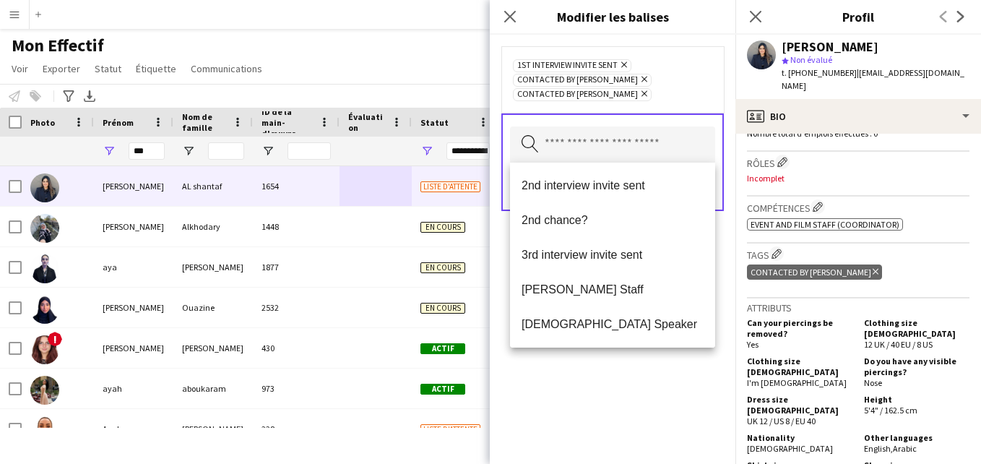
click at [668, 104] on div "1st interview invite sent [PERSON_NAME] Contacted by [PERSON_NAME] Contacted by…" at bounding box center [612, 79] width 222 height 66
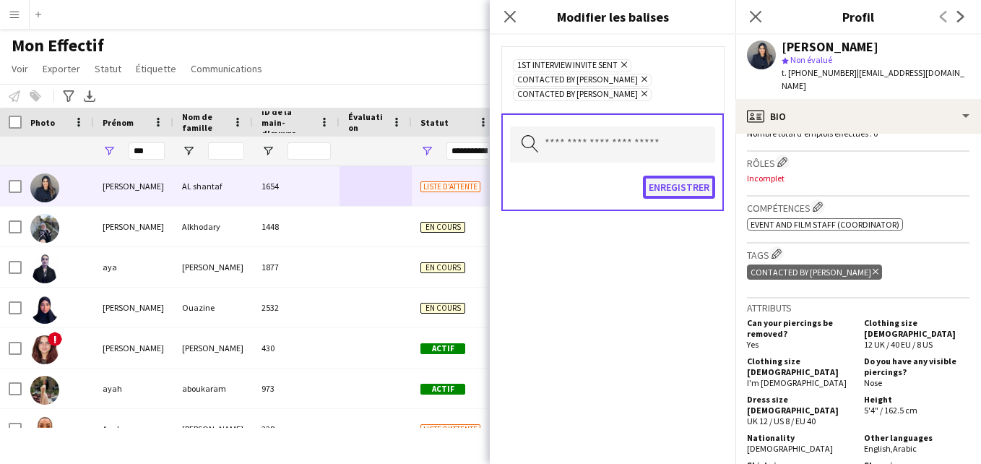
click at [663, 187] on button "Enregistrer" at bounding box center [679, 186] width 72 height 23
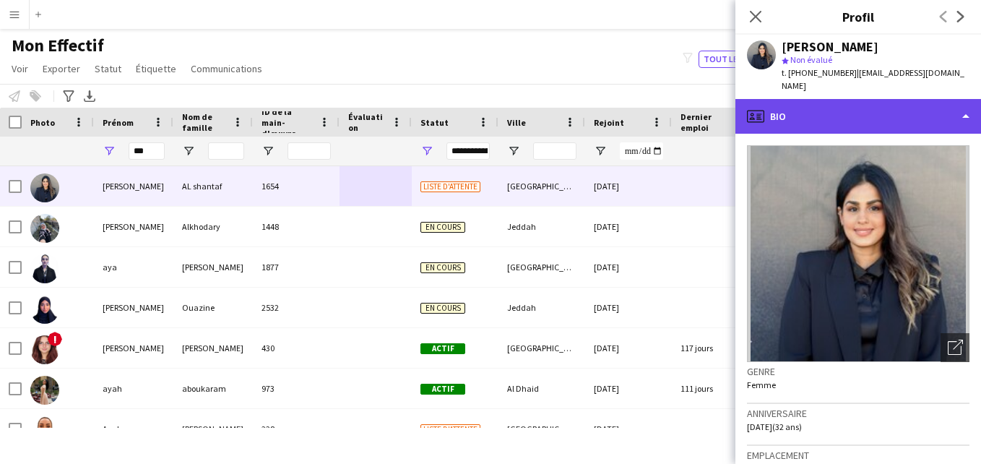
click at [914, 101] on div "profile Bio" at bounding box center [858, 116] width 246 height 35
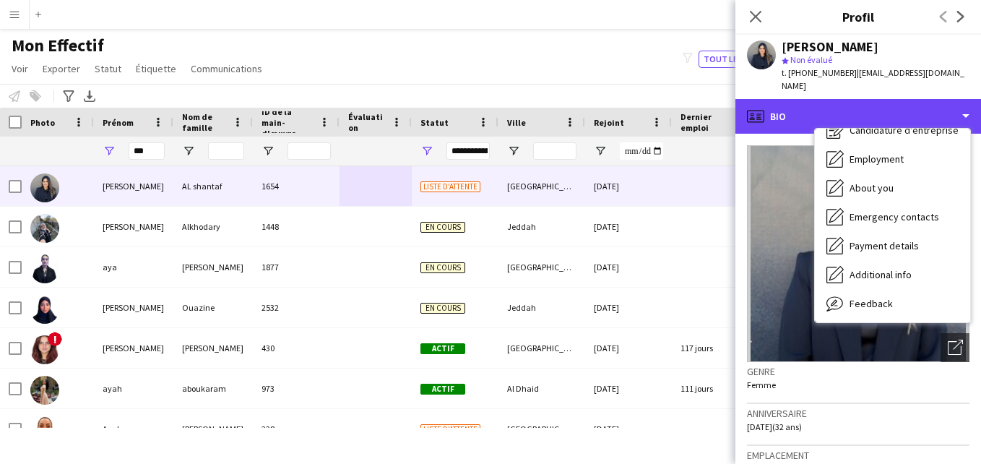
scroll to position [51, 0]
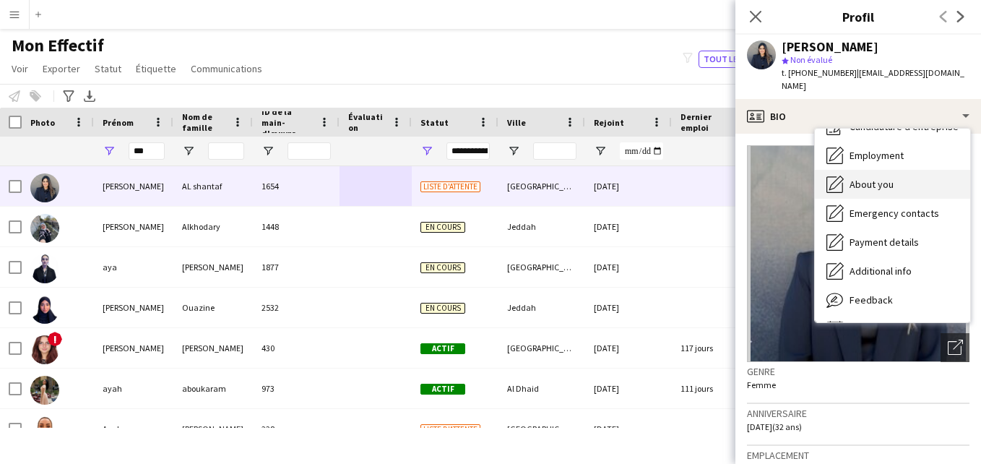
click at [899, 170] on div "About you About you" at bounding box center [892, 184] width 155 height 29
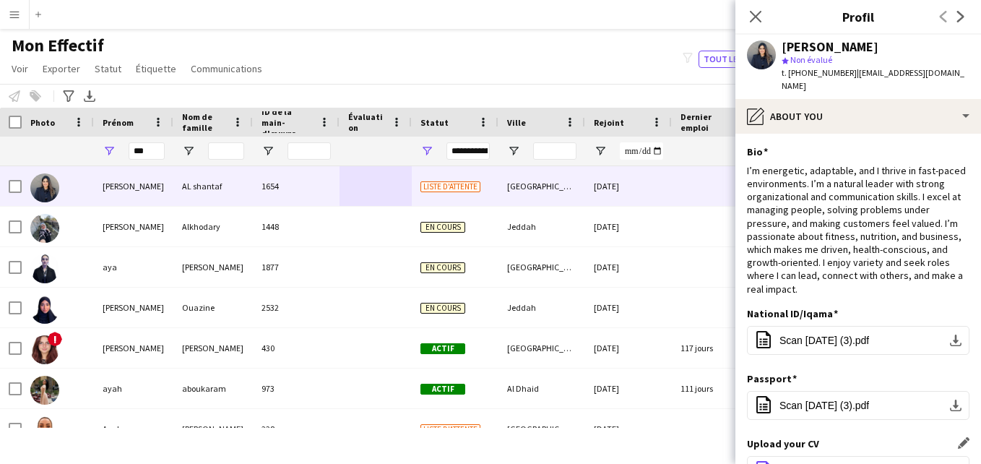
click at [828, 463] on span "CV - [PERSON_NAME] (2).pdf" at bounding box center [848, 470] width 138 height 12
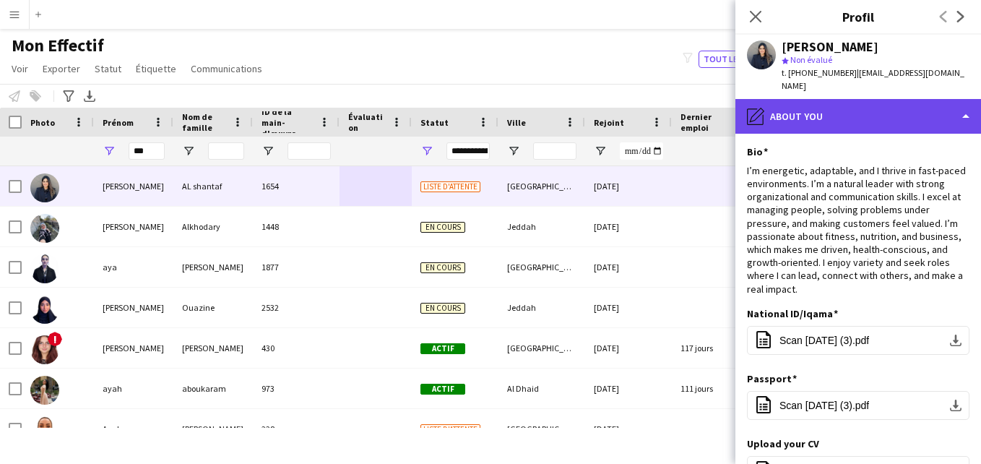
click at [935, 106] on div "pencil4 About you" at bounding box center [858, 116] width 246 height 35
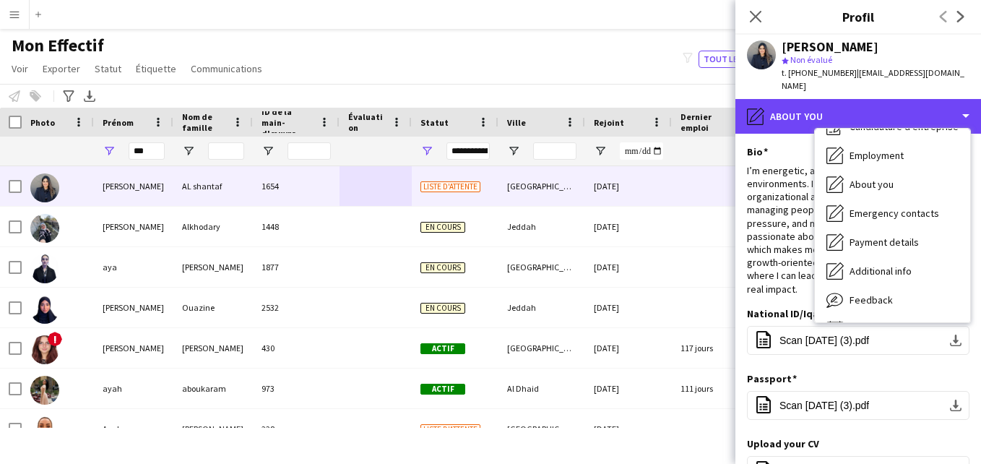
scroll to position [0, 0]
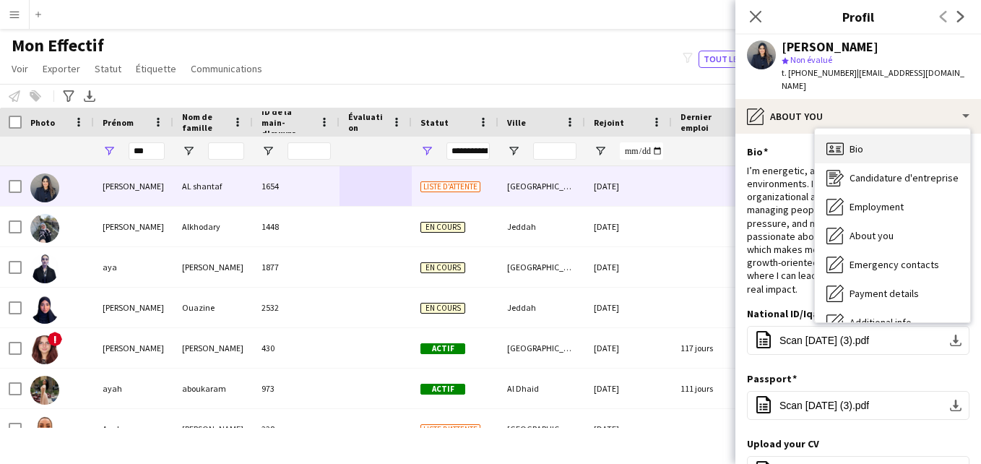
click at [941, 139] on div "Bio Bio" at bounding box center [892, 148] width 155 height 29
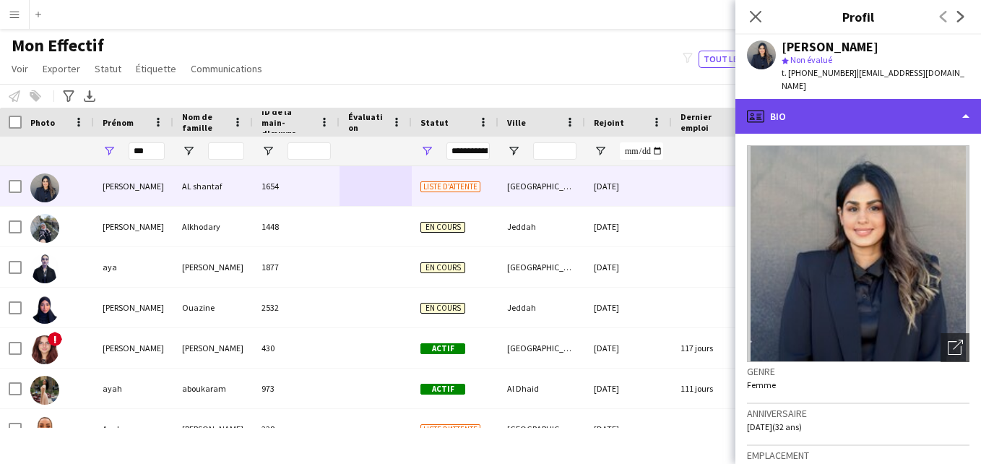
click at [845, 104] on div "profile Bio" at bounding box center [858, 116] width 246 height 35
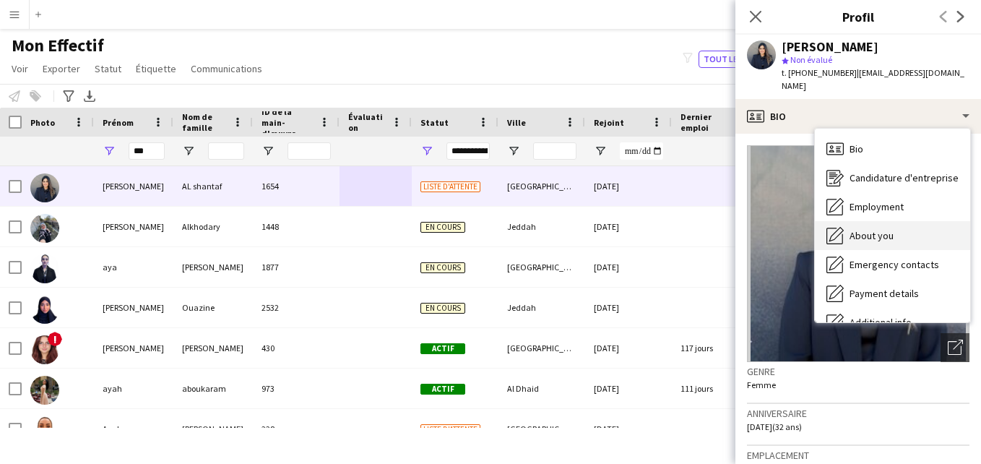
click at [907, 225] on div "About you About you" at bounding box center [892, 235] width 155 height 29
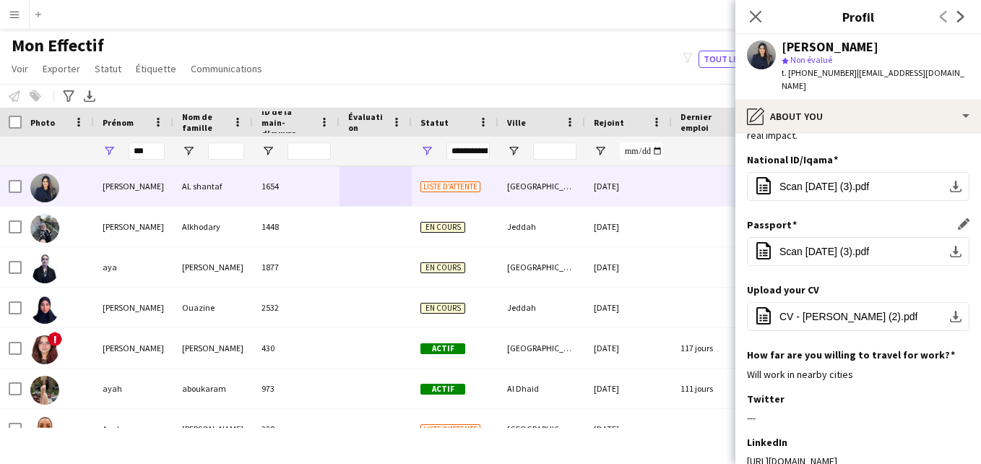
scroll to position [155, 0]
click at [873, 300] on button "office-file-sheet CV - [PERSON_NAME] (2).pdf download-bottom" at bounding box center [858, 314] width 222 height 29
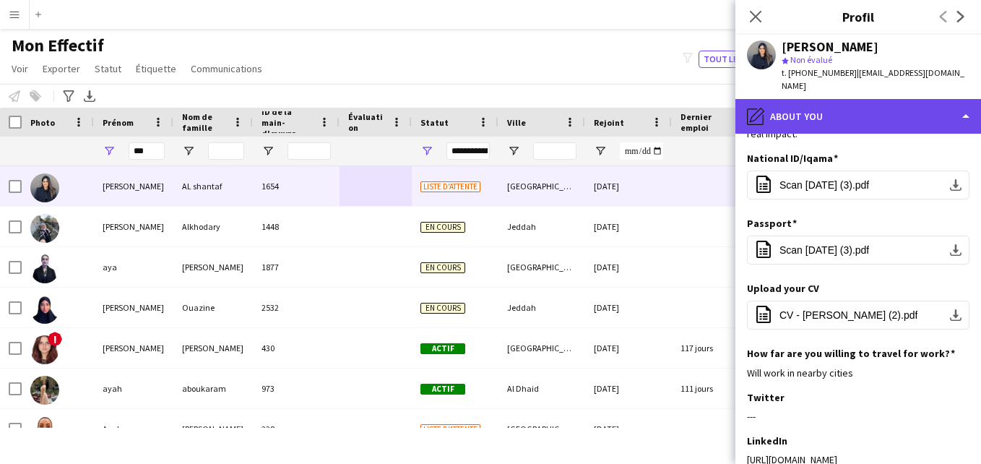
click at [857, 113] on div "pencil4 About you" at bounding box center [858, 116] width 246 height 35
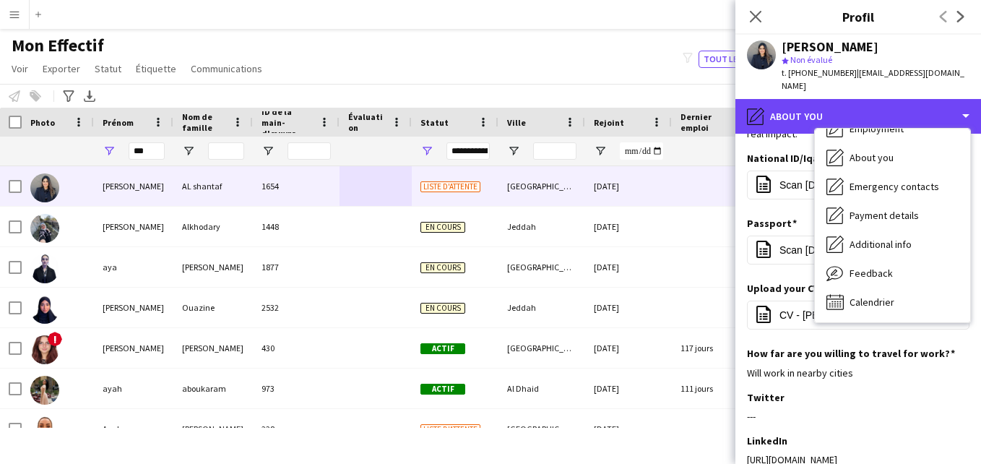
scroll to position [0, 0]
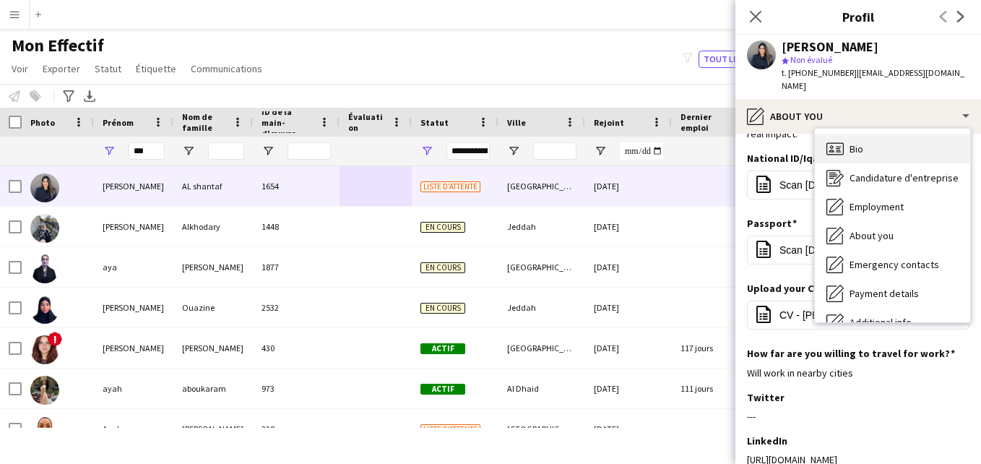
click at [916, 144] on div "Bio Bio" at bounding box center [892, 148] width 155 height 29
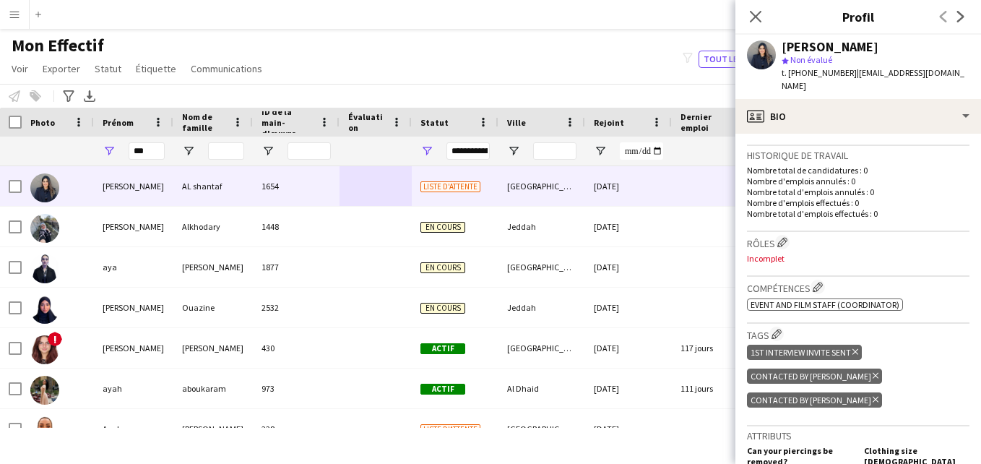
scroll to position [372, 0]
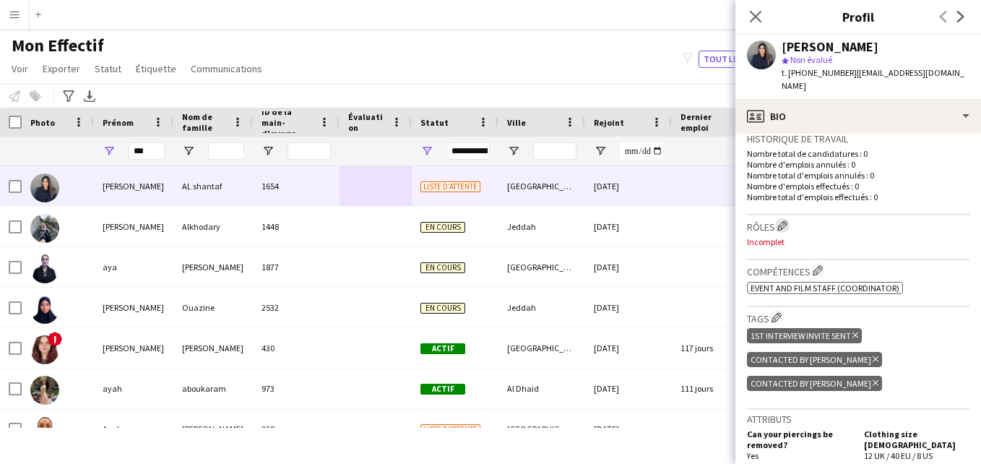
click at [781, 220] on app-icon "Modifier les rôles de l'entreprise de l'équipage" at bounding box center [782, 225] width 10 height 10
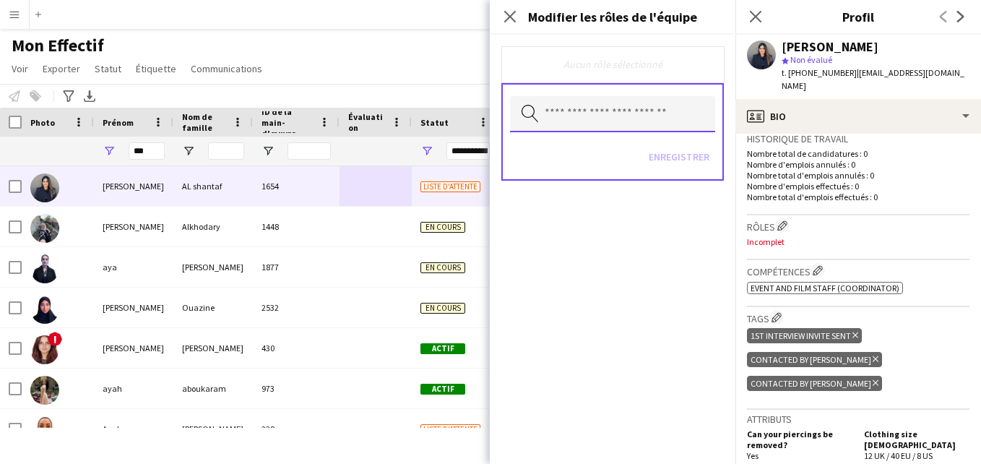
click at [667, 108] on input "text" at bounding box center [612, 114] width 205 height 36
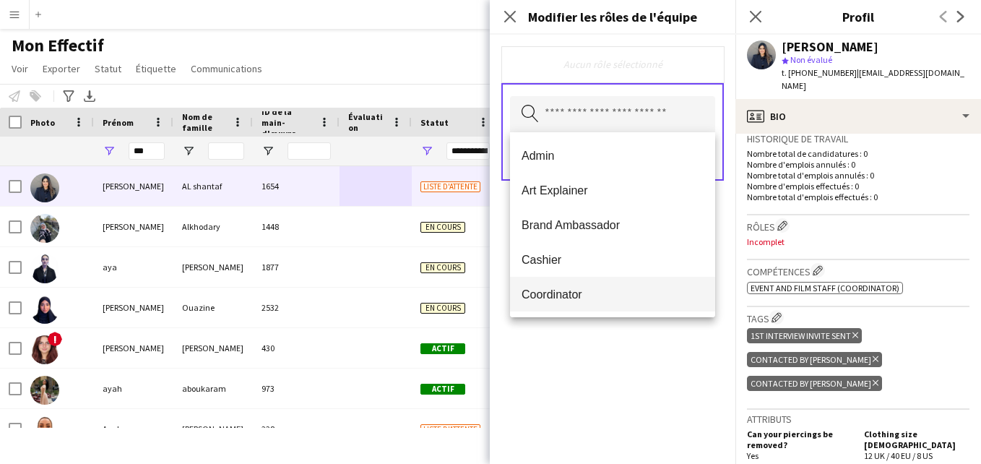
click at [632, 289] on span "Coordinator" at bounding box center [612, 294] width 182 height 14
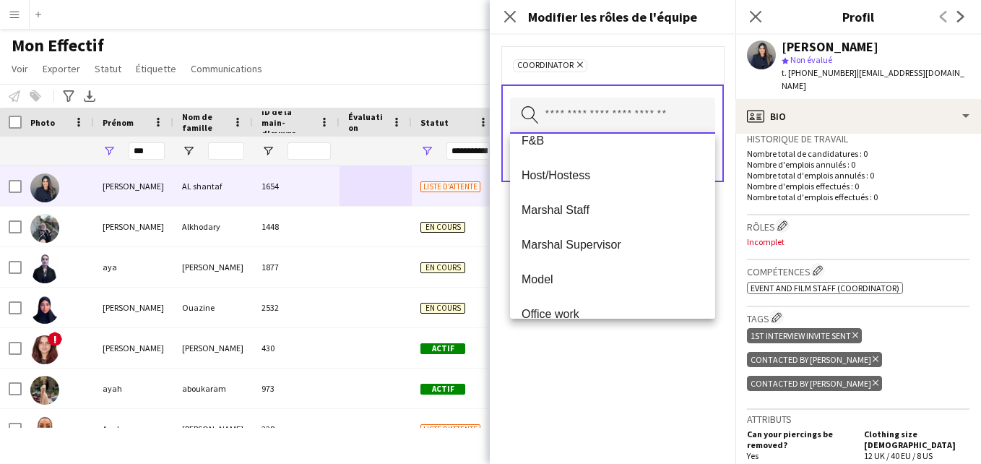
scroll to position [160, 0]
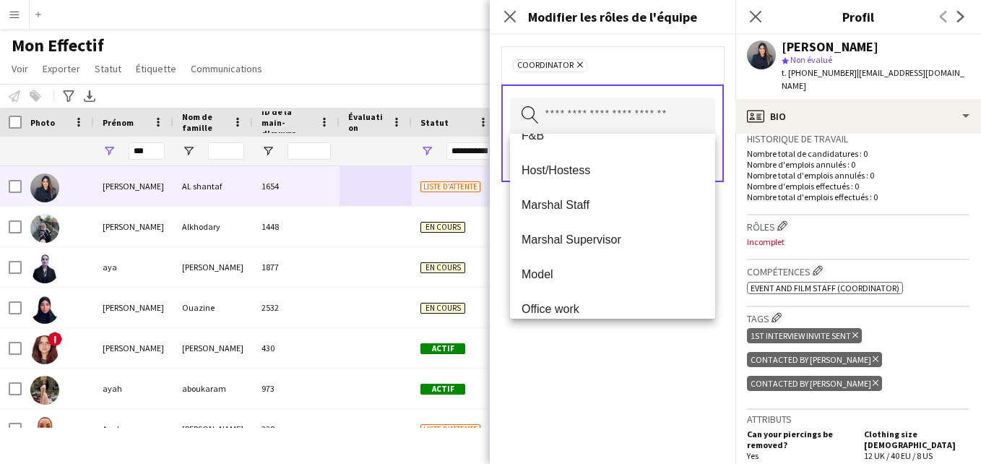
click at [672, 170] on span "Host/Hostess" at bounding box center [612, 170] width 182 height 14
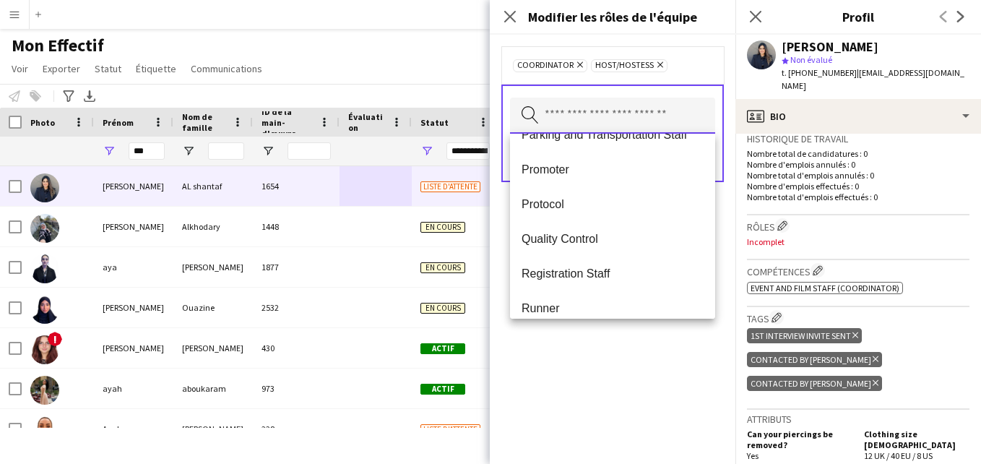
scroll to position [408, 0]
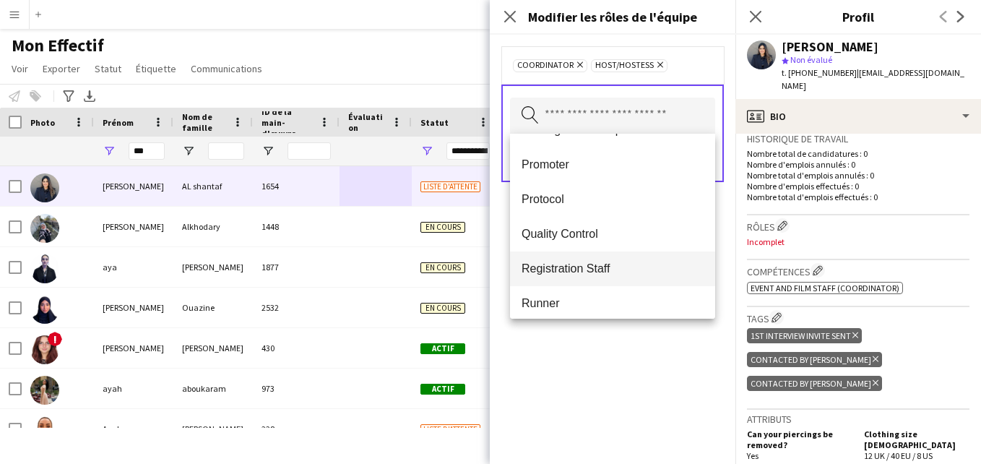
click at [648, 265] on span "Registration Staff" at bounding box center [612, 268] width 182 height 14
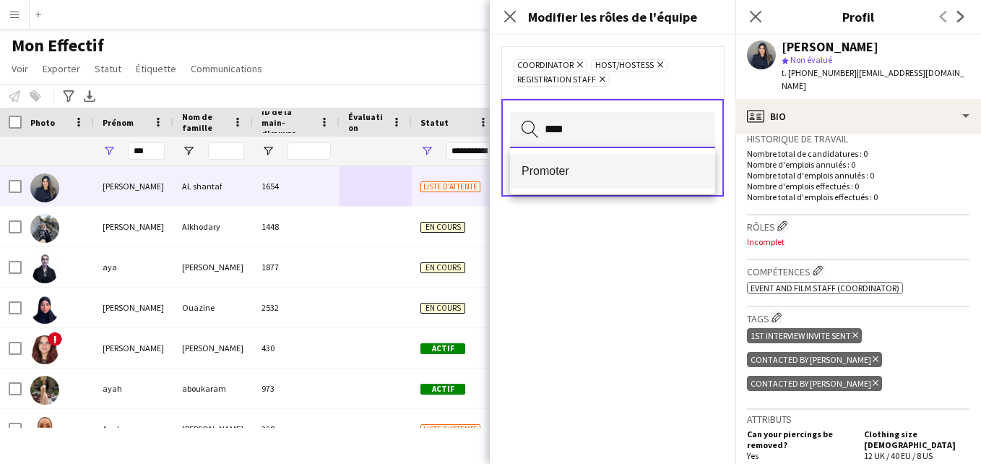
type input "****"
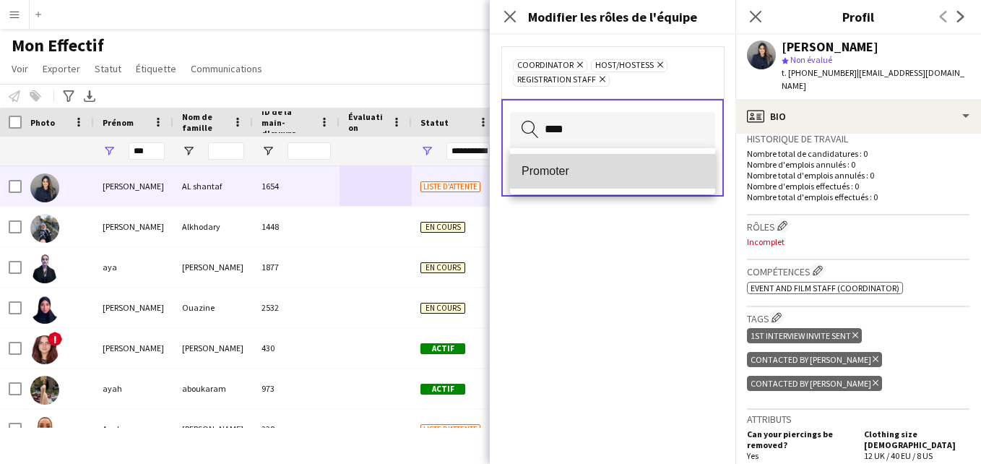
click at [671, 161] on mat-option "Promoter" at bounding box center [612, 171] width 205 height 35
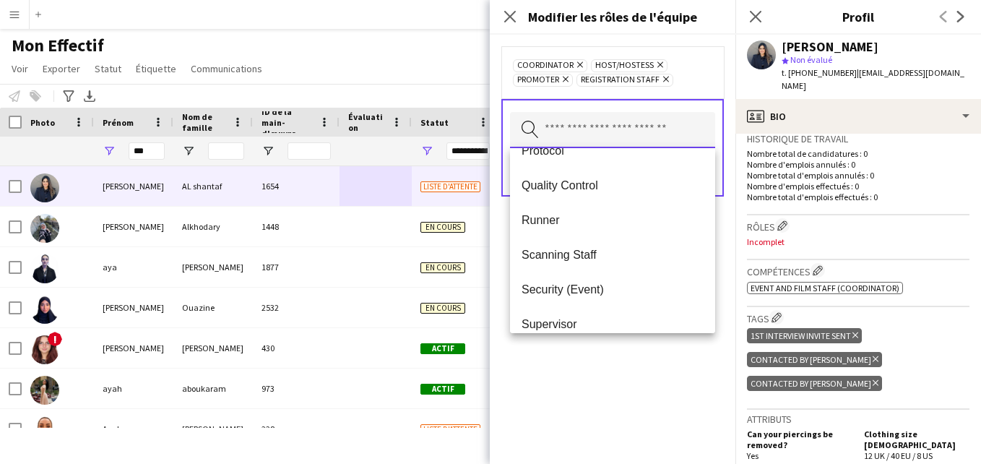
scroll to position [462, 0]
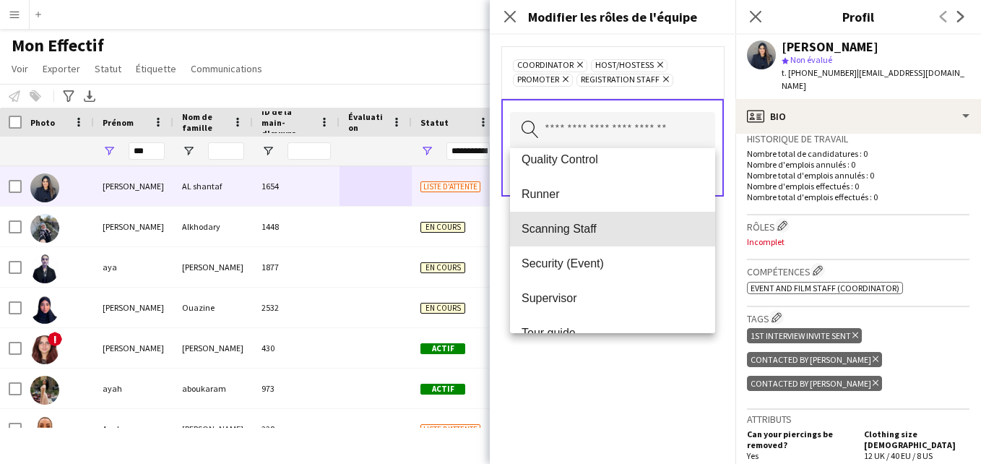
click at [685, 225] on span "Scanning Staff" at bounding box center [612, 229] width 182 height 14
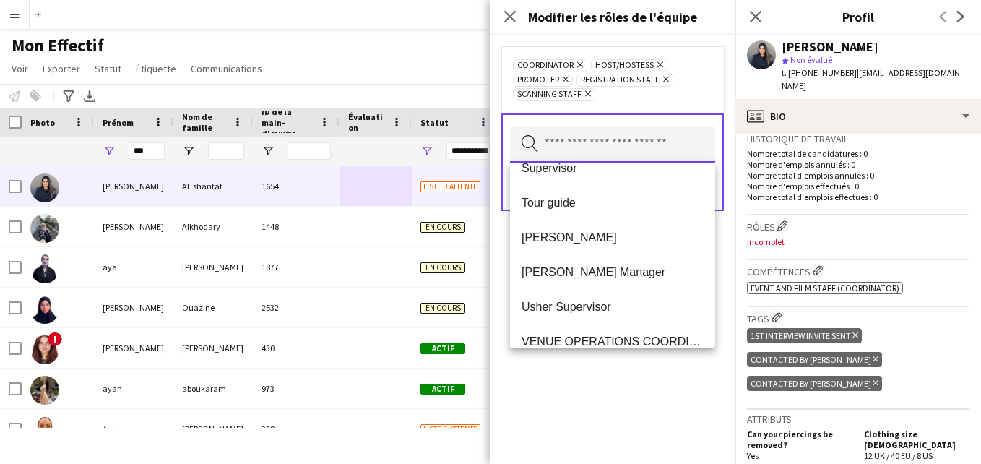
scroll to position [560, 0]
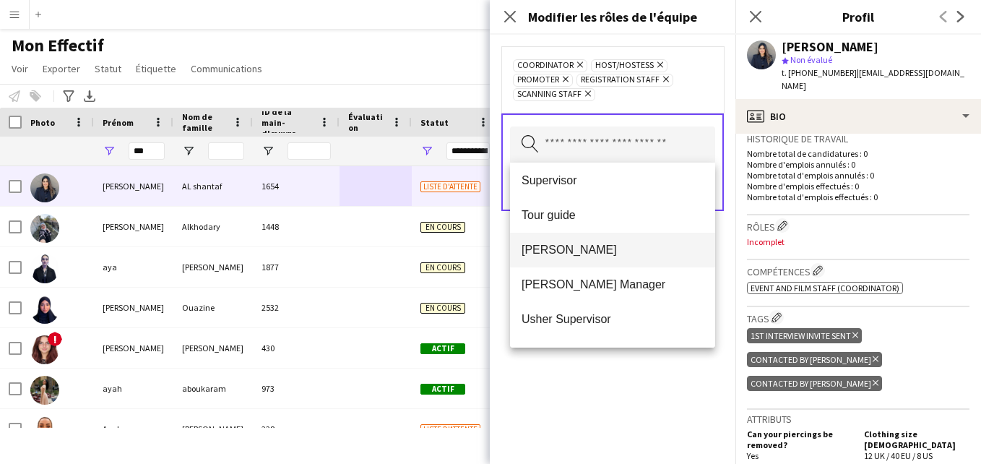
click at [651, 251] on span "[PERSON_NAME]" at bounding box center [612, 250] width 182 height 14
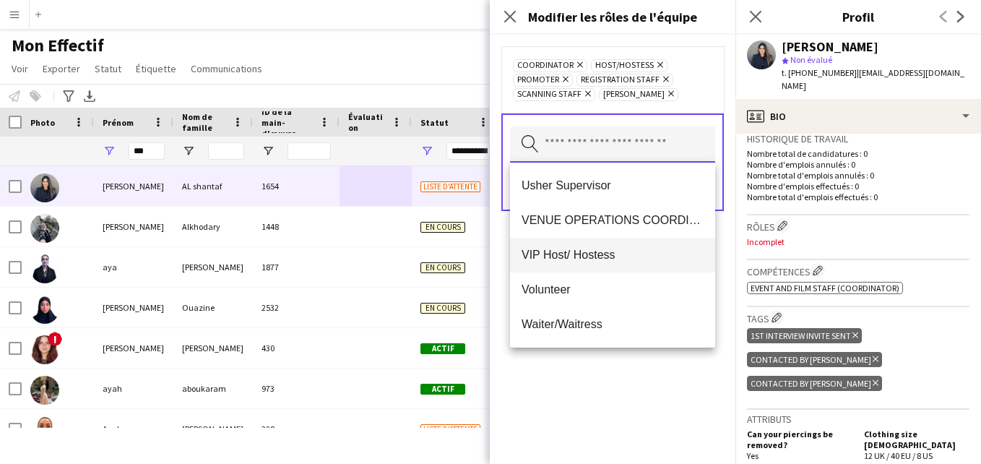
scroll to position [646, 0]
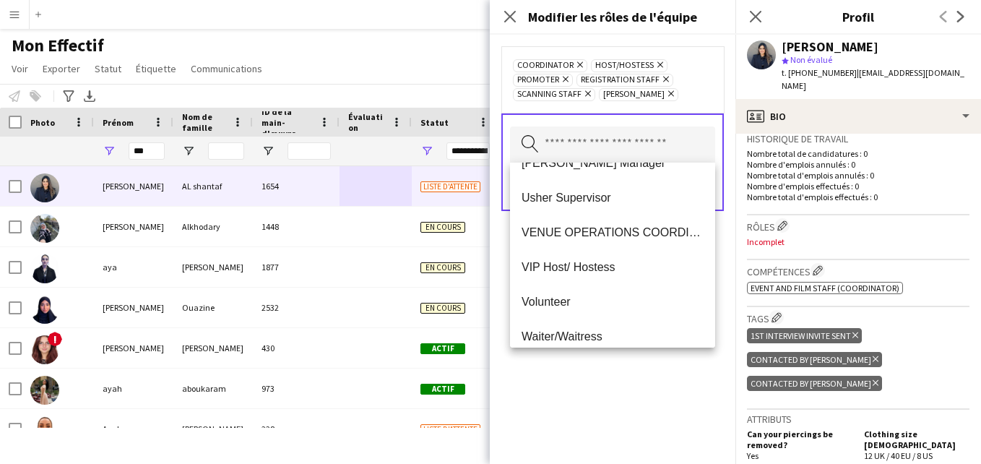
click at [664, 278] on mat-option "VIP Host/ Hostess" at bounding box center [612, 267] width 205 height 35
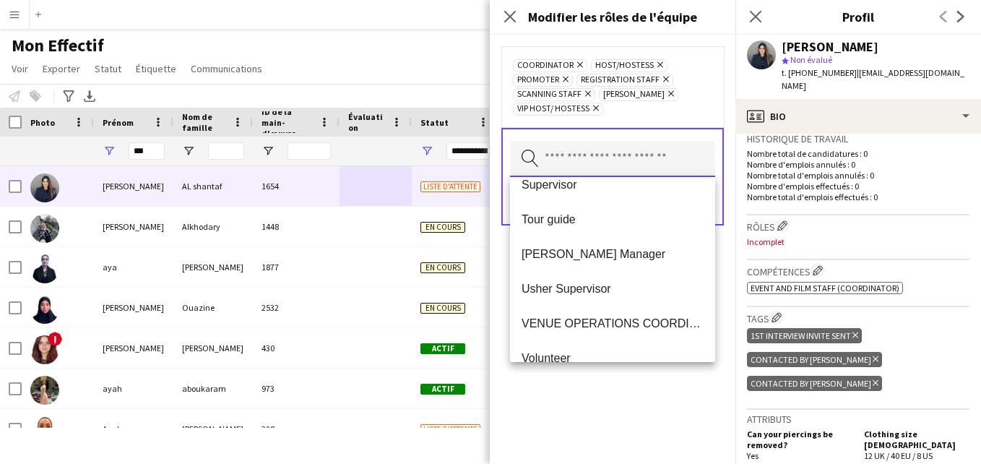
scroll to position [574, 0]
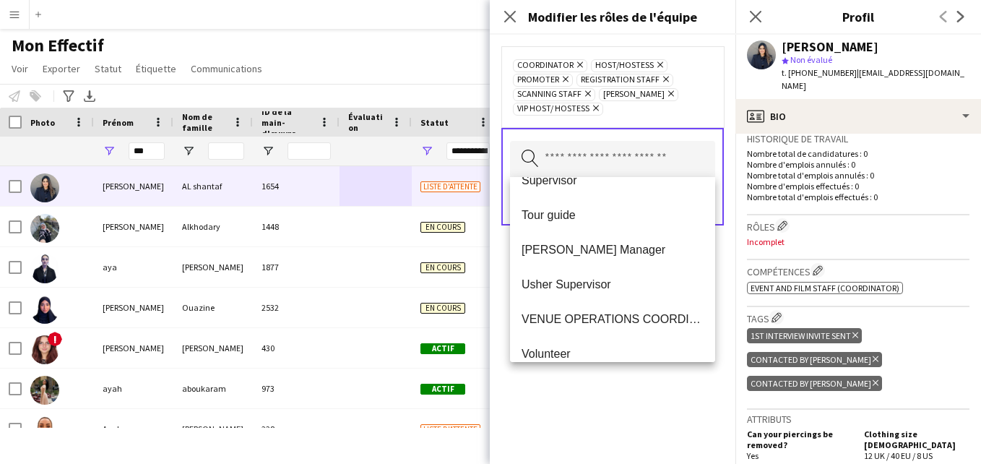
click at [668, 278] on mat-option "Usher Supervisor" at bounding box center [612, 284] width 205 height 35
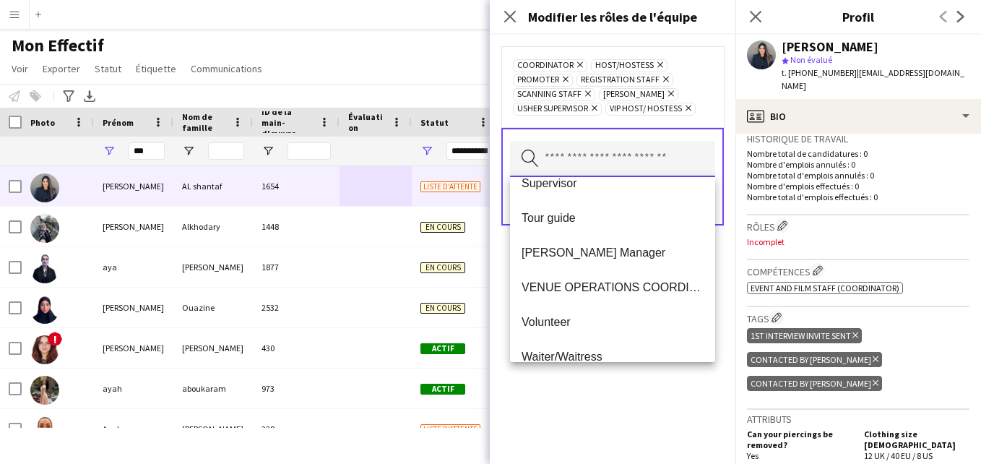
scroll to position [589, 0]
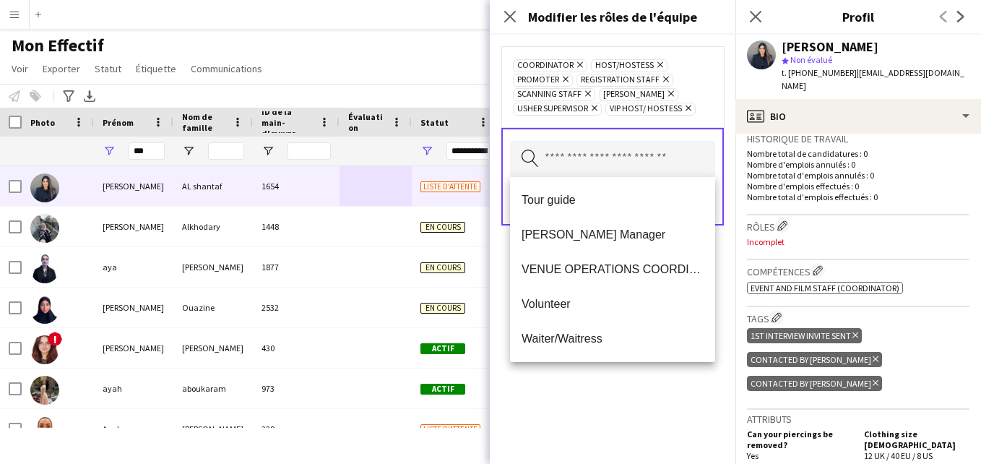
click at [672, 391] on div "Coordinator Supprimer Host/Hostess Supprimer Promoter Supprimer Registration St…" at bounding box center [613, 249] width 246 height 429
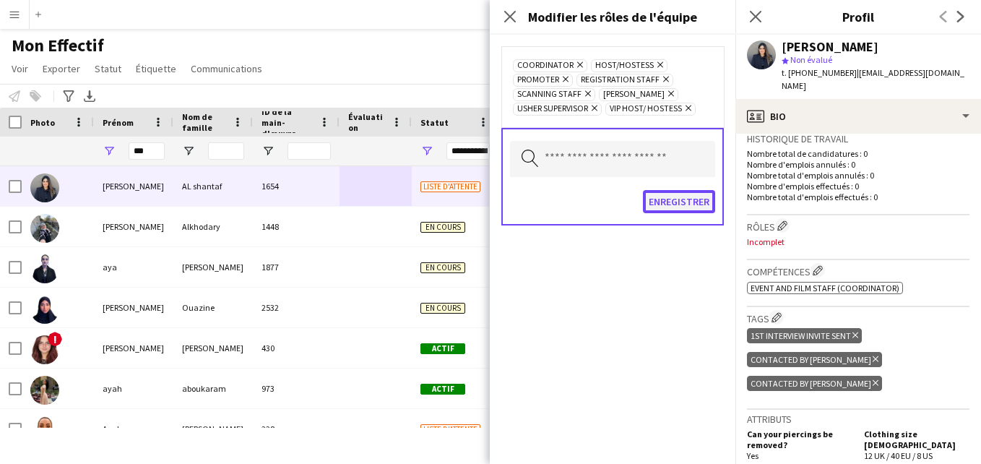
click at [688, 209] on button "Enregistrer" at bounding box center [679, 201] width 72 height 23
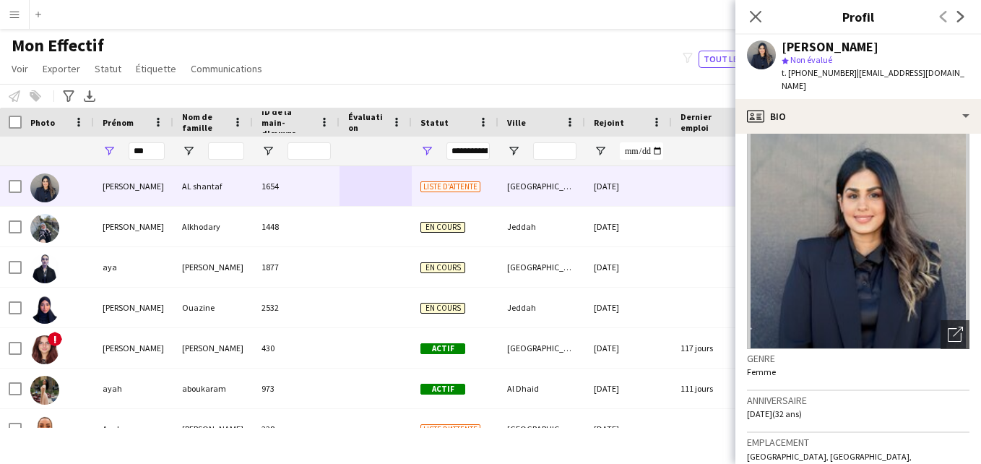
scroll to position [0, 0]
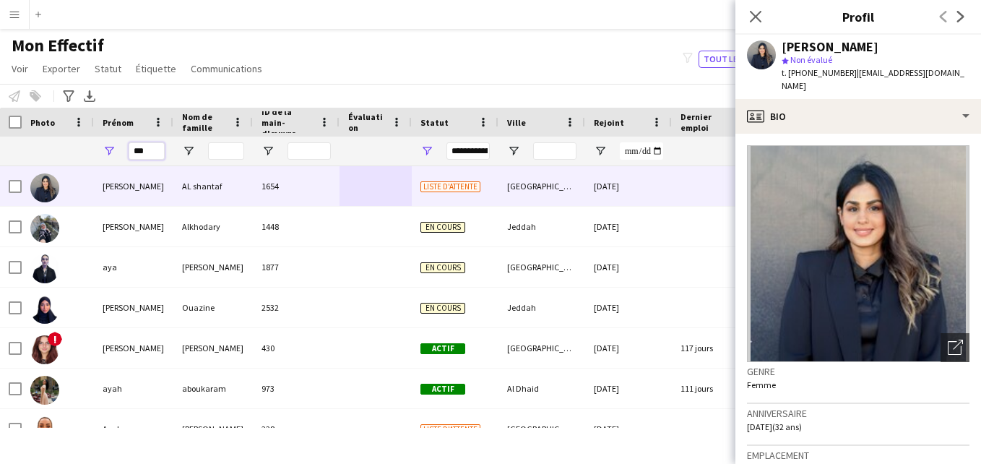
click at [147, 154] on input "***" at bounding box center [147, 150] width 36 height 17
type input "*"
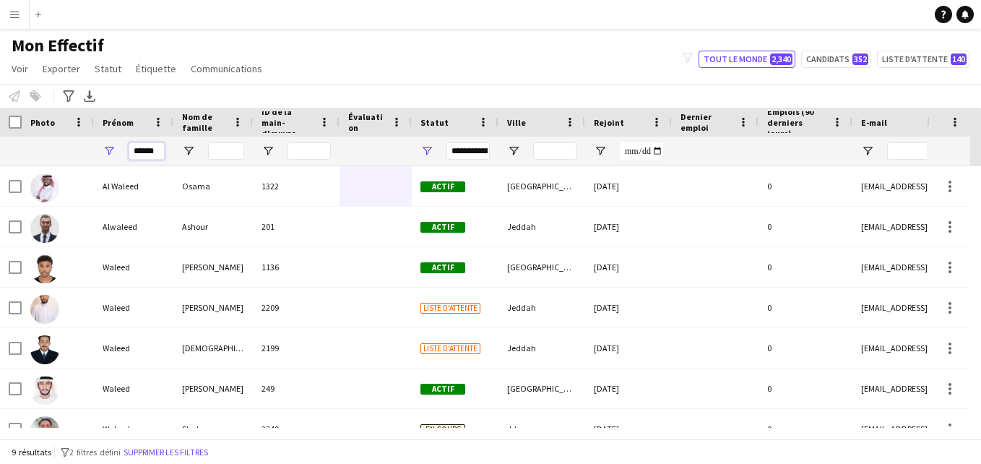
type input "******"
click at [219, 143] on div at bounding box center [226, 150] width 36 height 29
click at [220, 150] on input "Nom de famille Entrée de filtre" at bounding box center [226, 150] width 36 height 17
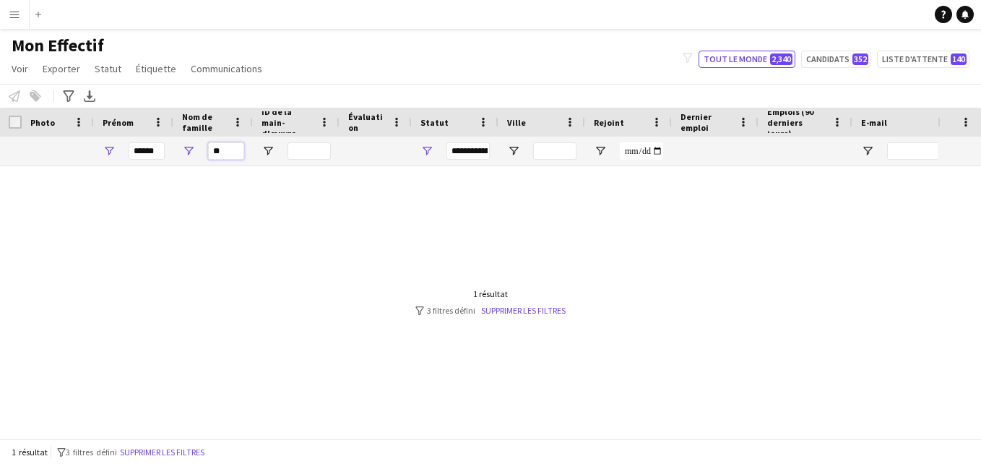
type input "*"
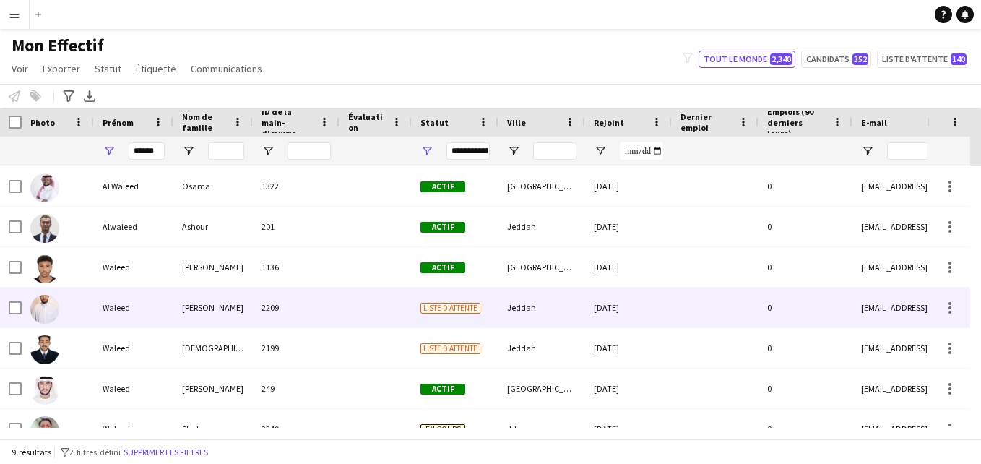
click at [467, 296] on div "Liste d'attente" at bounding box center [455, 307] width 87 height 40
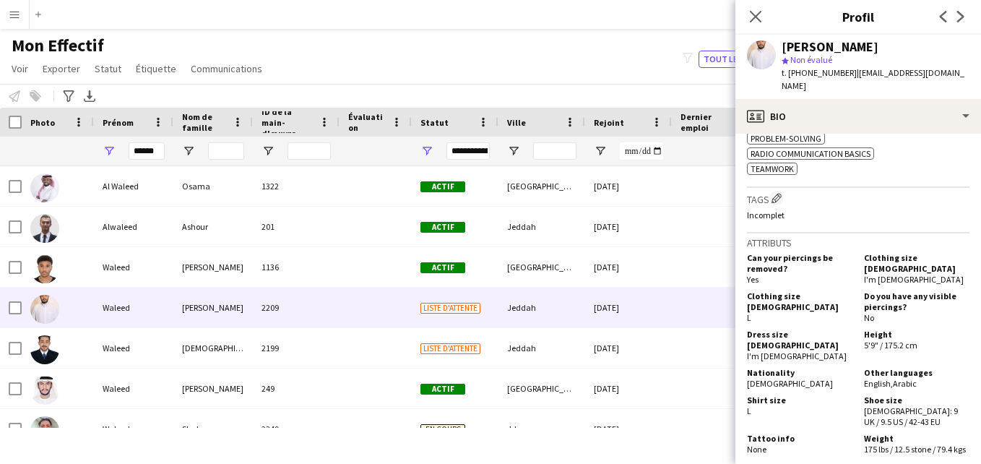
scroll to position [617, 0]
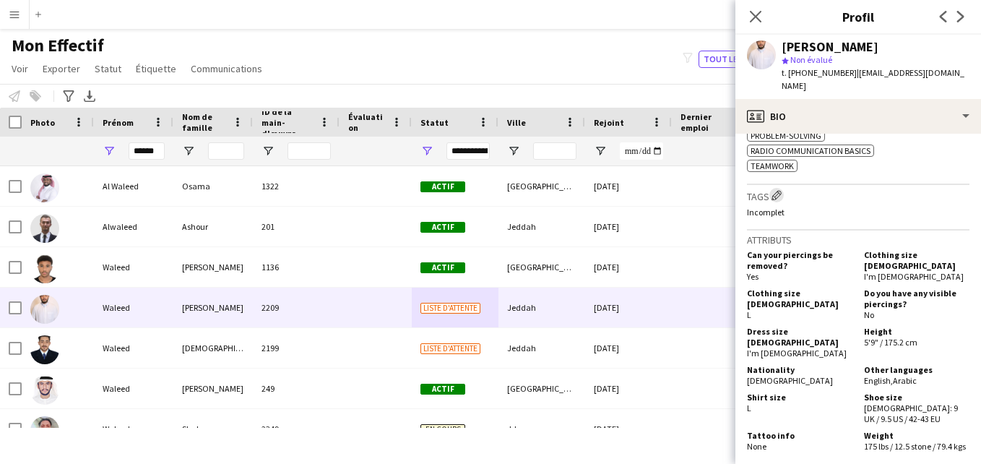
click at [776, 190] on app-icon "Modifier les balises de l'entreprise d'équipage" at bounding box center [776, 195] width 10 height 10
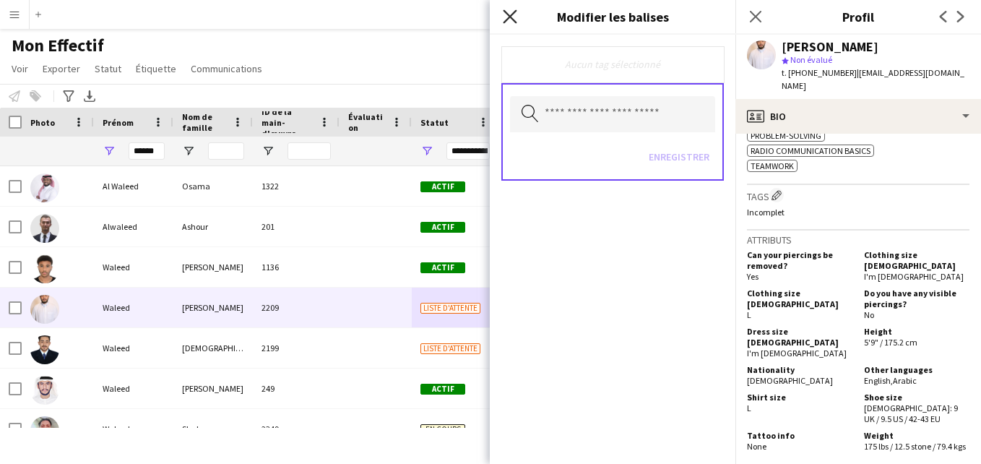
click at [511, 19] on icon "Fermer le pop-in" at bounding box center [510, 16] width 14 height 14
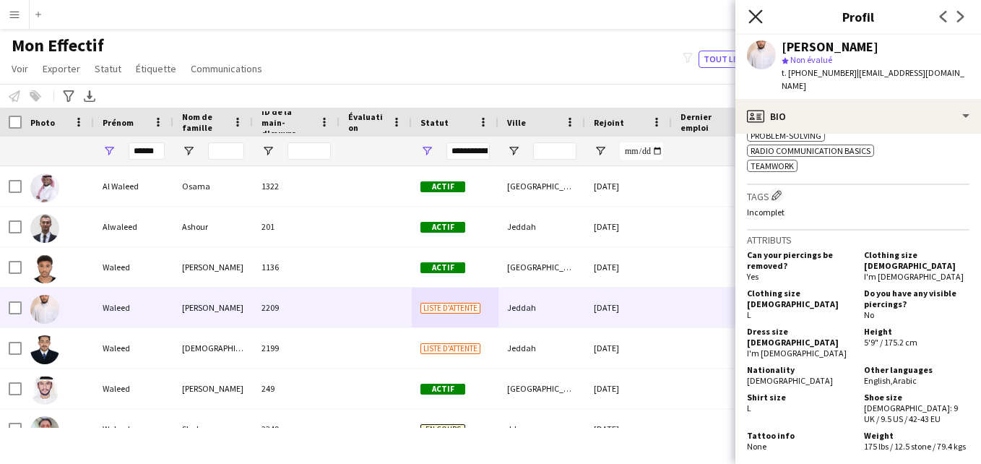
click at [760, 14] on app-icon "Fermer le pop-in" at bounding box center [755, 16] width 21 height 21
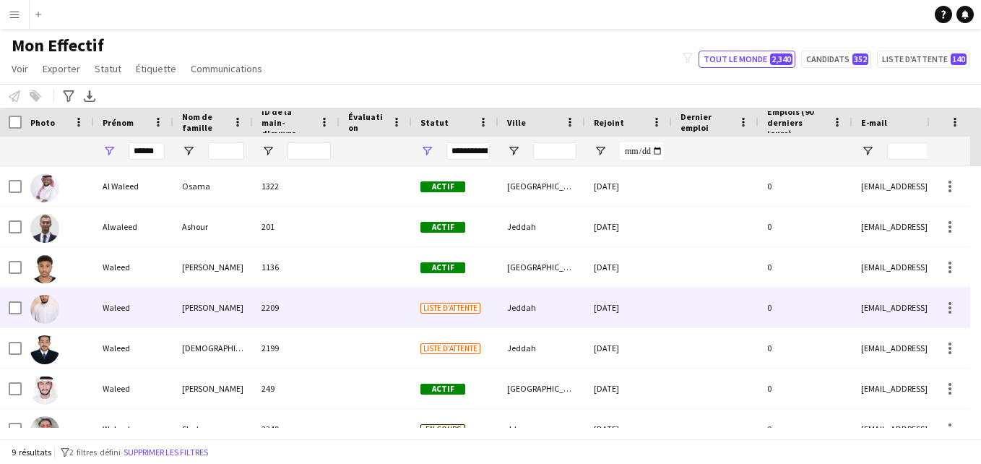
click at [446, 318] on div "Liste d'attente" at bounding box center [455, 307] width 87 height 40
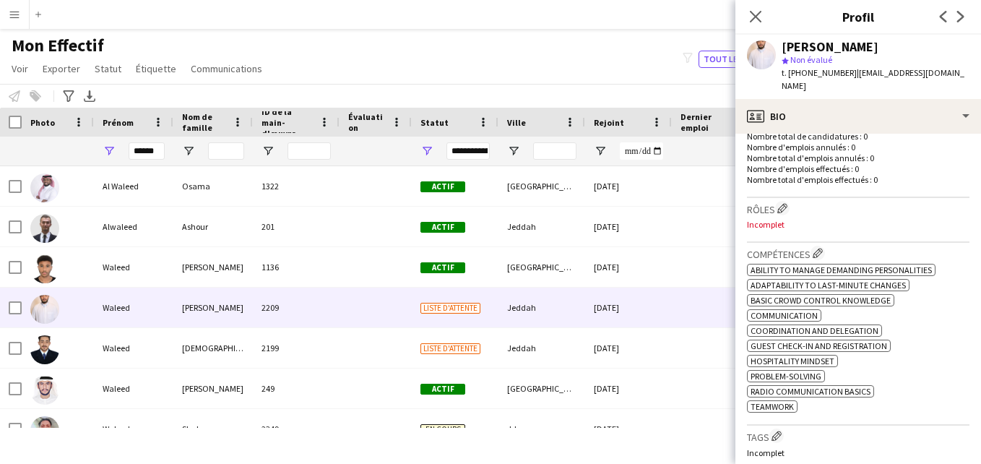
scroll to position [0, 0]
